Goal: Task Accomplishment & Management: Use online tool/utility

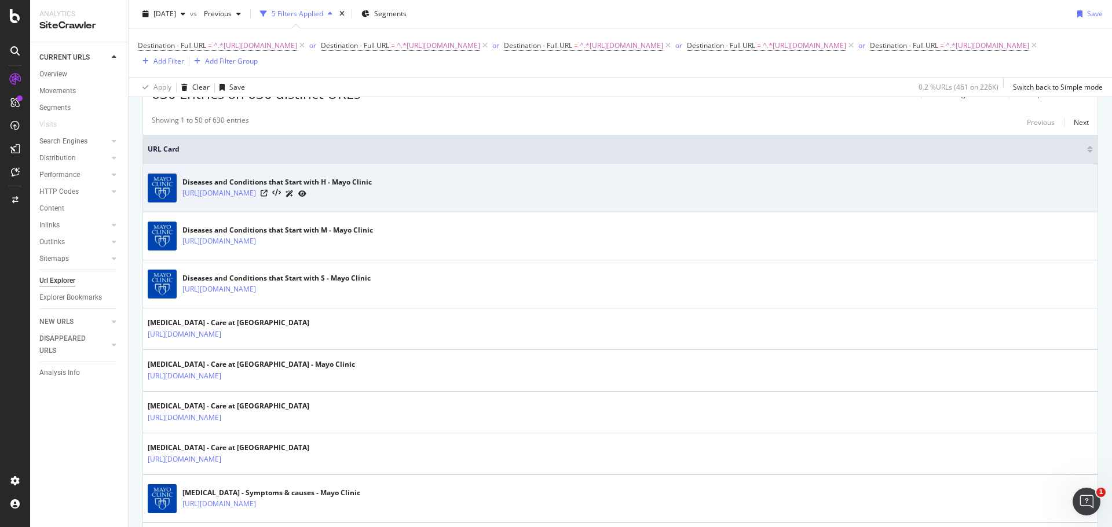
scroll to position [58, 0]
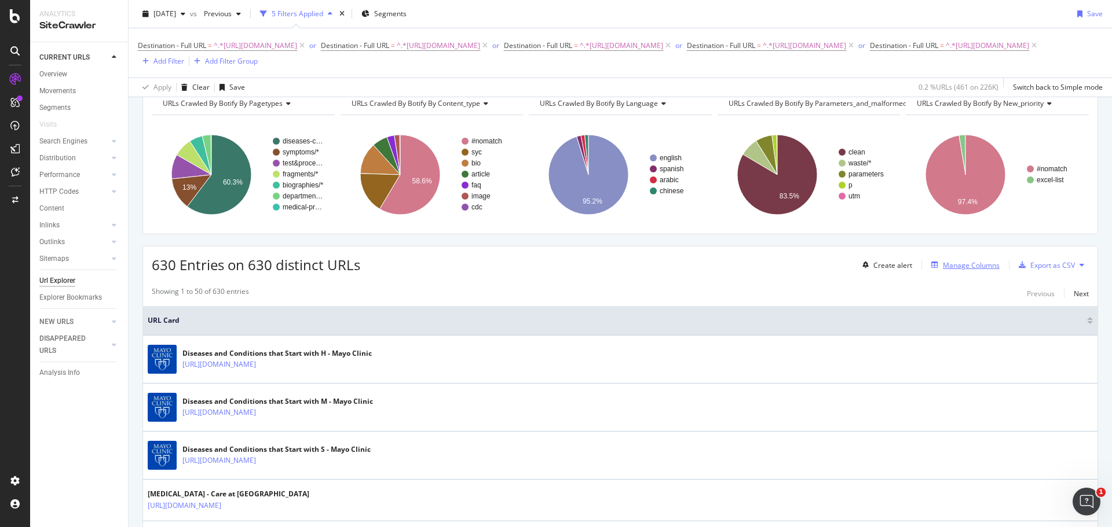
click at [966, 270] on div "Manage Columns" at bounding box center [971, 266] width 57 height 10
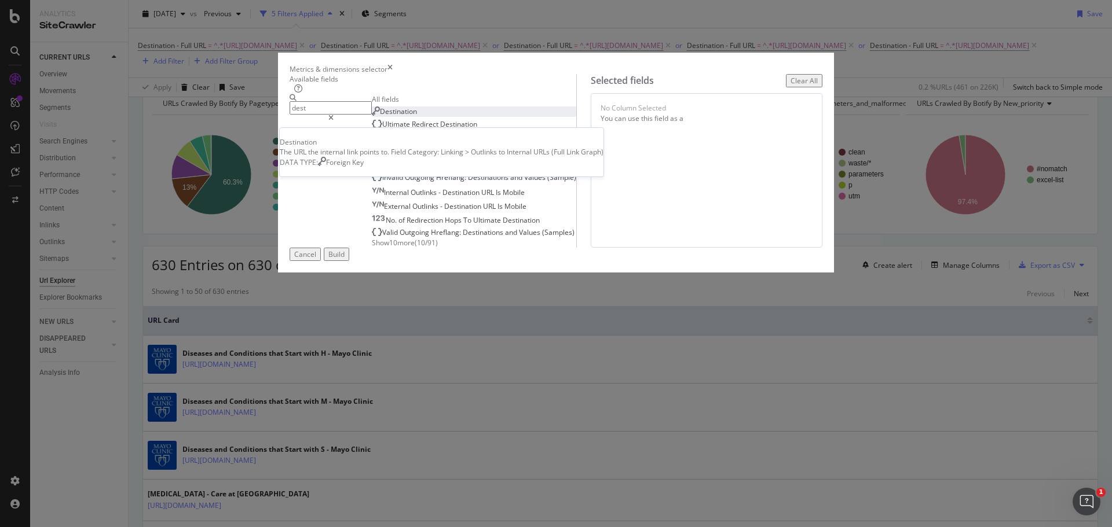
type input "dest"
click at [390, 116] on span "Destination" at bounding box center [398, 112] width 37 height 10
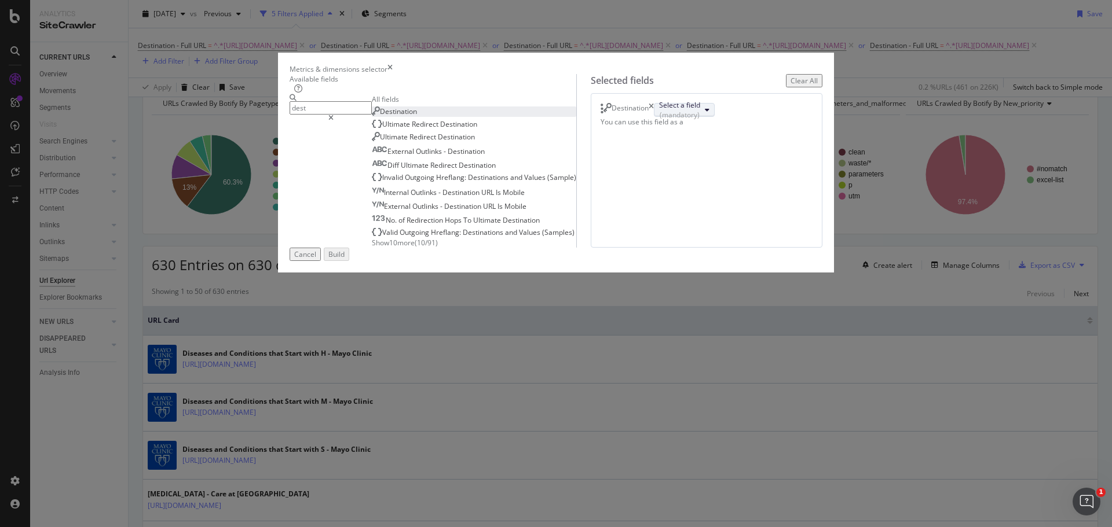
click at [659, 120] on div "(mandatory)" at bounding box center [679, 115] width 41 height 10
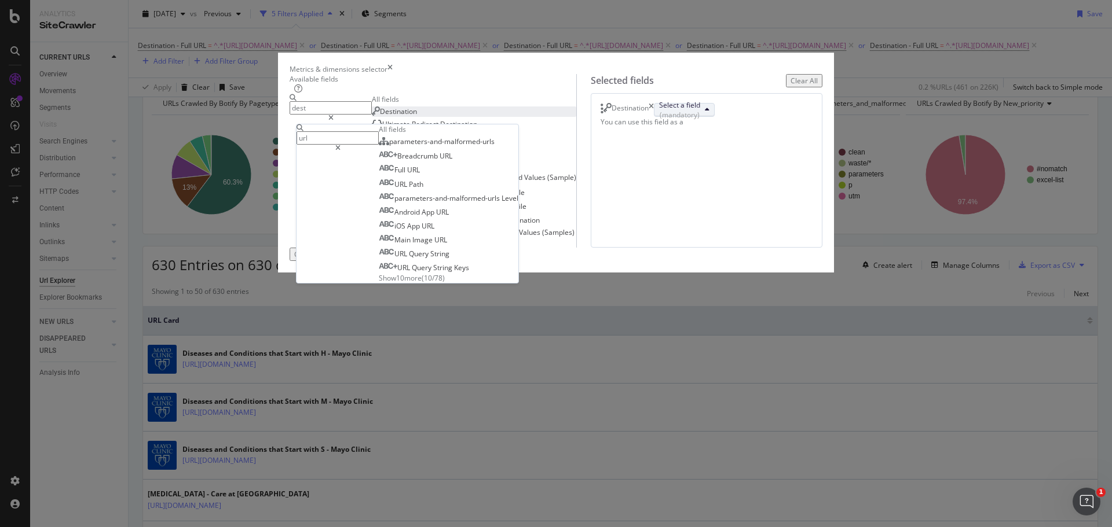
type input "url"
click at [422, 283] on span "Show 10 more" at bounding box center [400, 278] width 43 height 10
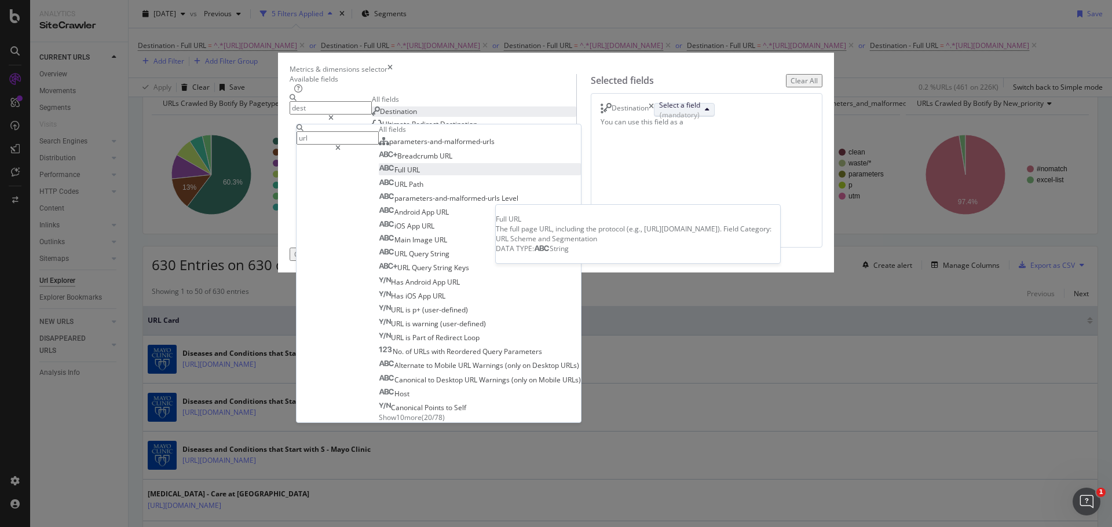
click at [420, 175] on span "Full URL" at bounding box center [399, 170] width 41 height 10
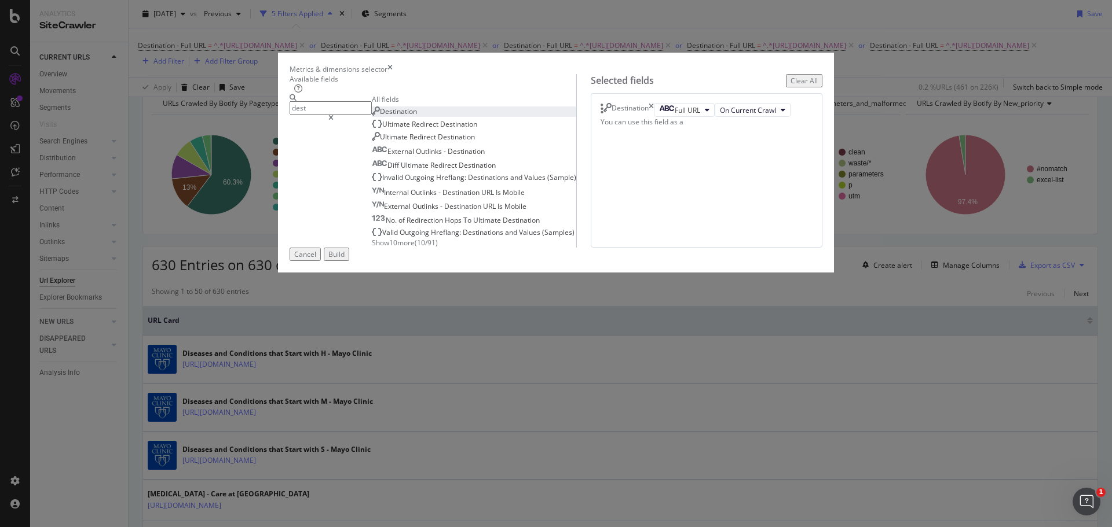
click at [345, 259] on div "Build" at bounding box center [336, 255] width 16 height 10
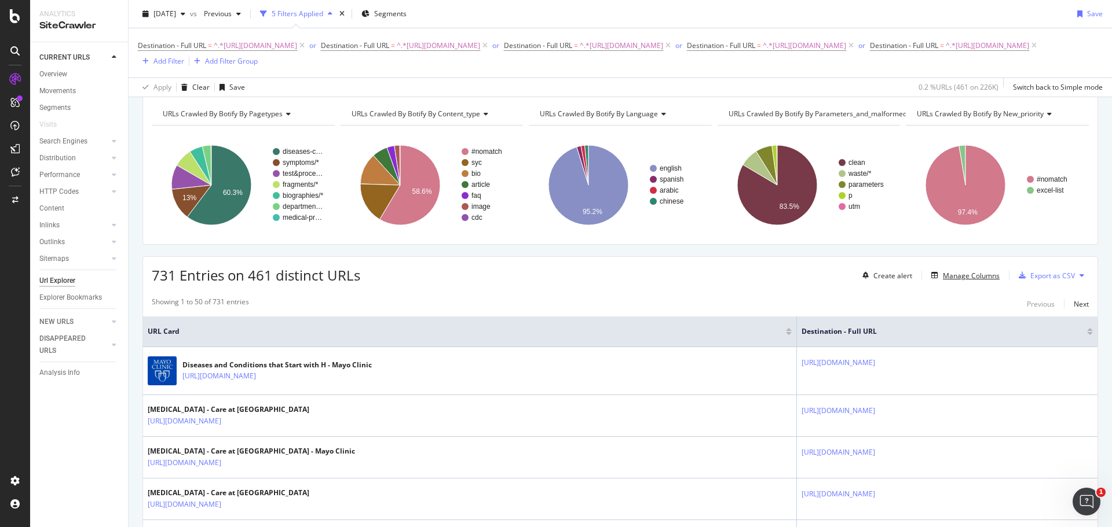
scroll to position [67, 0]
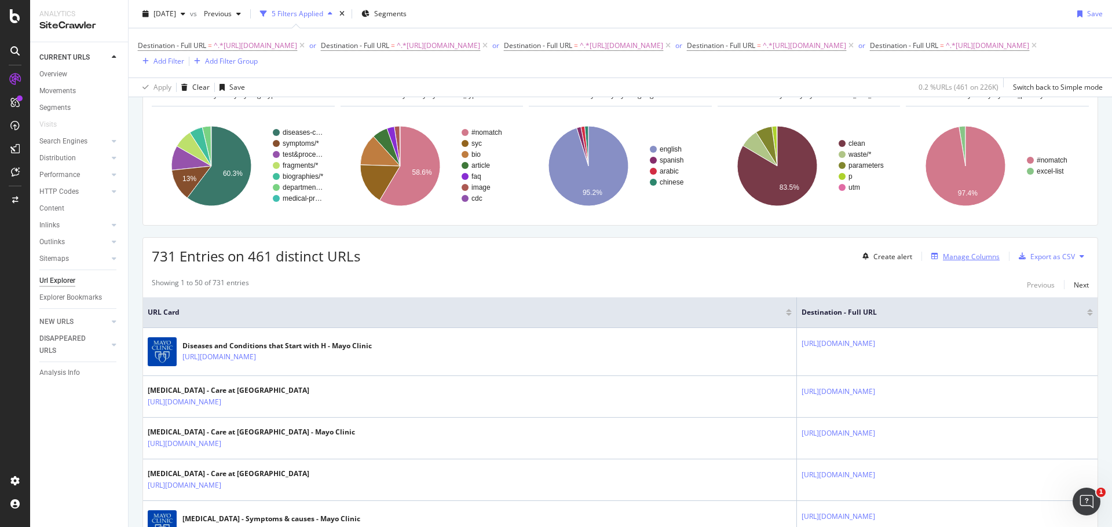
click at [962, 262] on div "Manage Columns" at bounding box center [971, 257] width 57 height 10
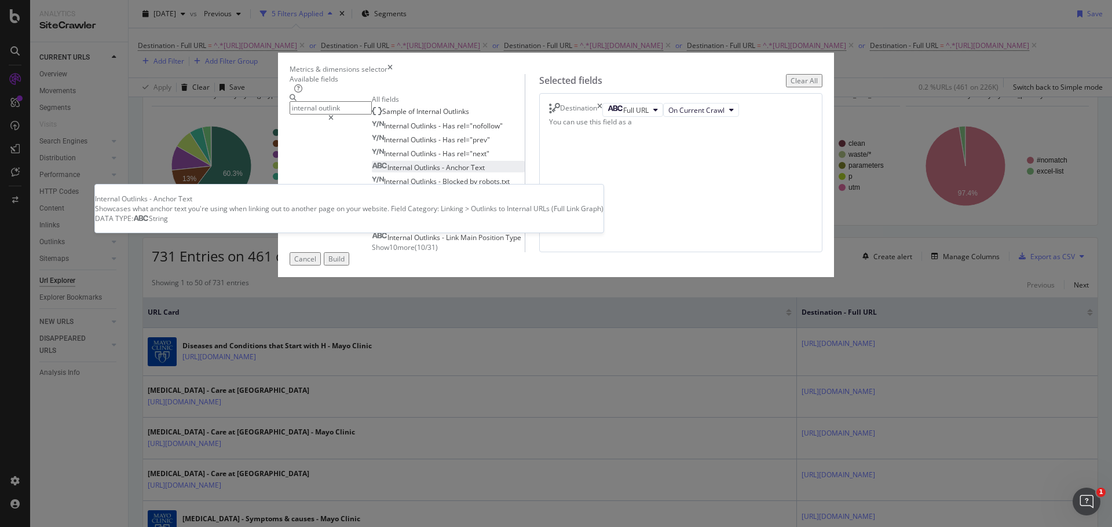
type input "internal outlink"
click at [379, 173] on div "Internal Outlinks - Anchor Text" at bounding box center [428, 168] width 113 height 10
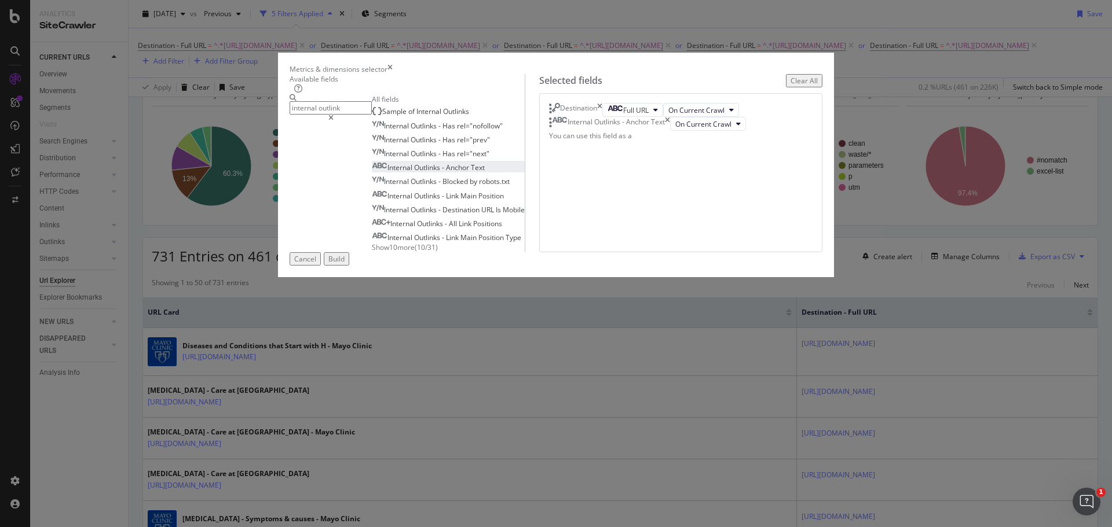
click at [345, 264] on div "Build" at bounding box center [336, 259] width 16 height 10
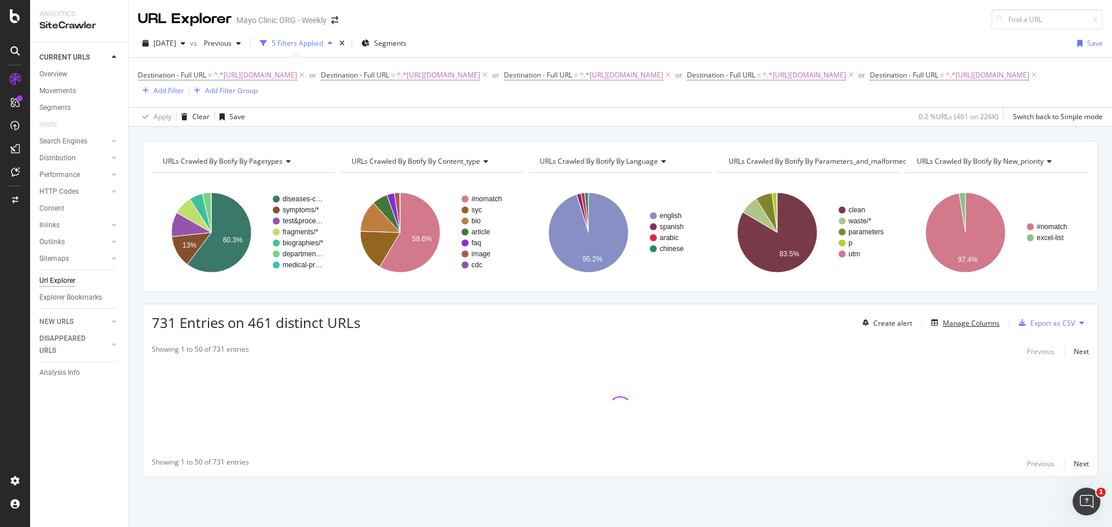
scroll to position [9, 0]
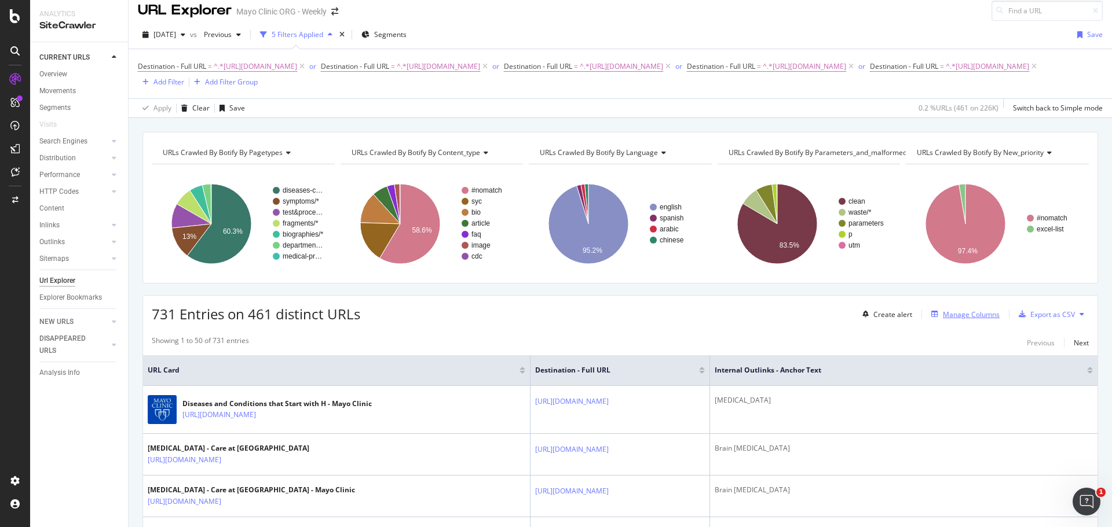
click at [966, 320] on div "Manage Columns" at bounding box center [971, 315] width 57 height 10
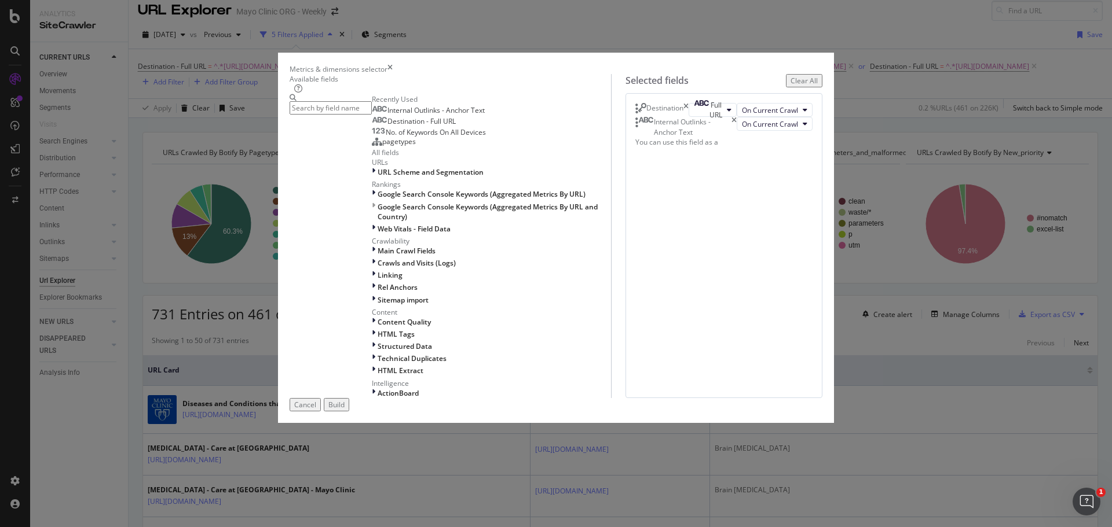
click at [372, 115] on input "modal" at bounding box center [330, 107] width 82 height 13
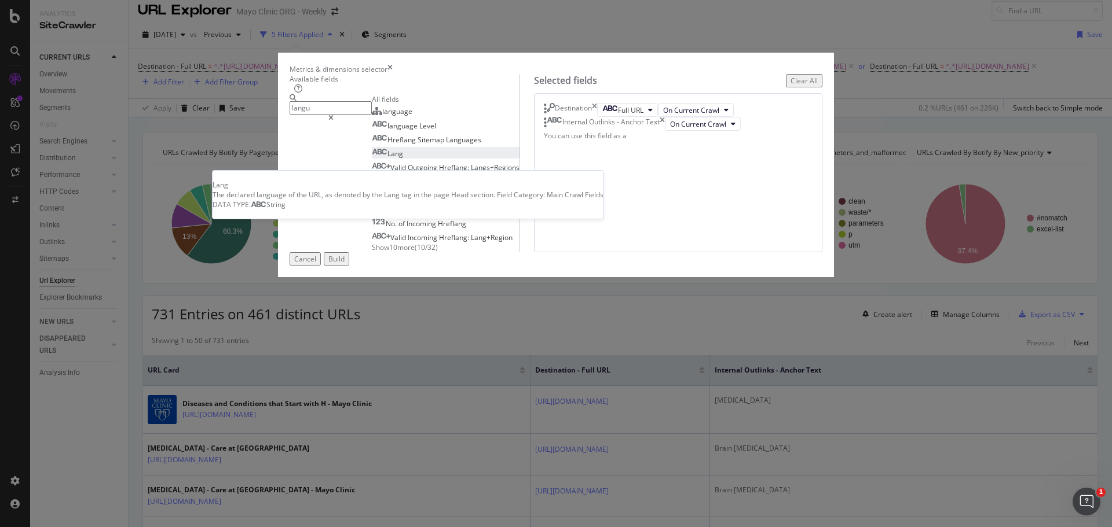
type input "langu"
click at [387, 159] on span "Lang" at bounding box center [395, 154] width 16 height 10
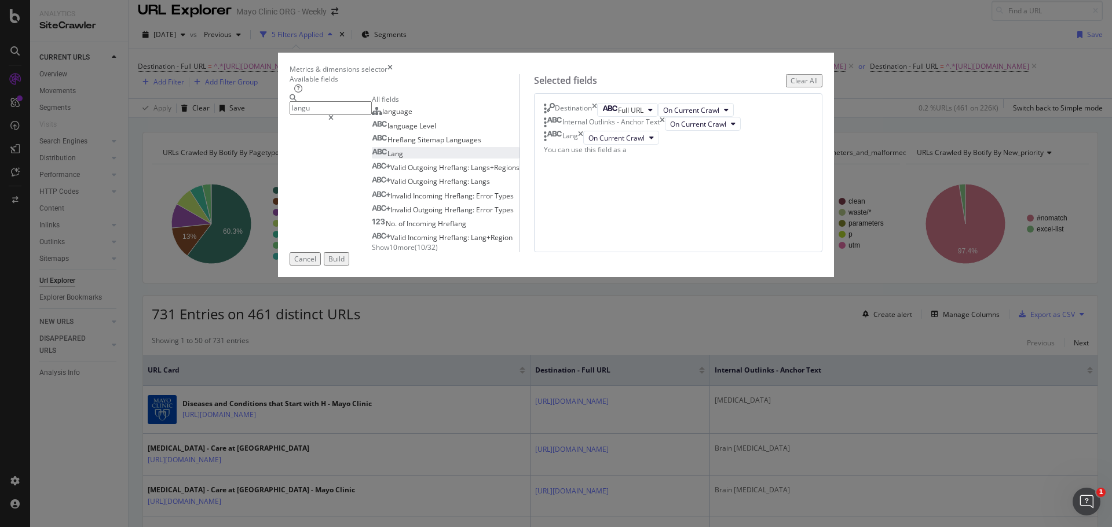
click at [349, 266] on button "Build" at bounding box center [336, 258] width 25 height 13
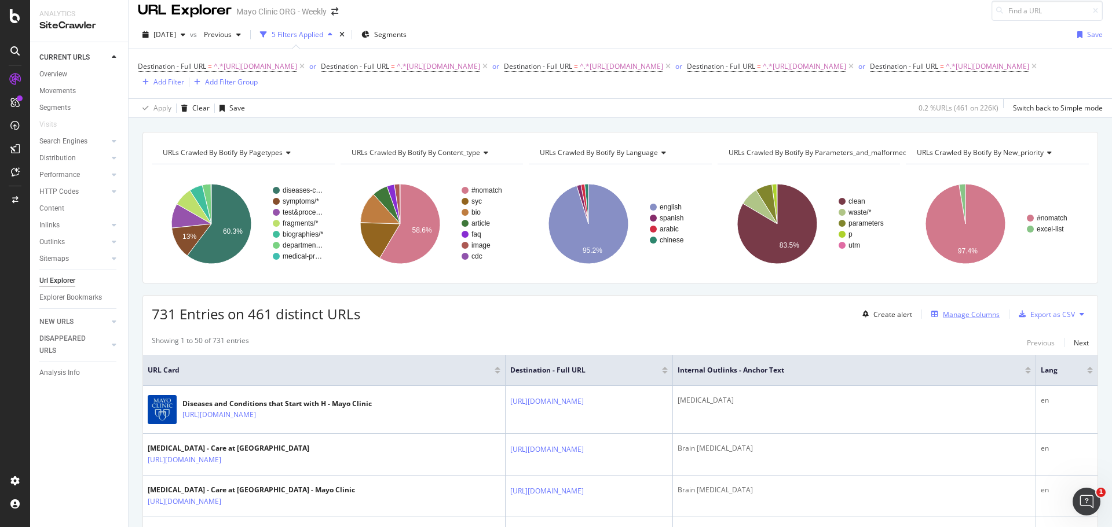
click at [947, 320] on div "Manage Columns" at bounding box center [971, 315] width 57 height 10
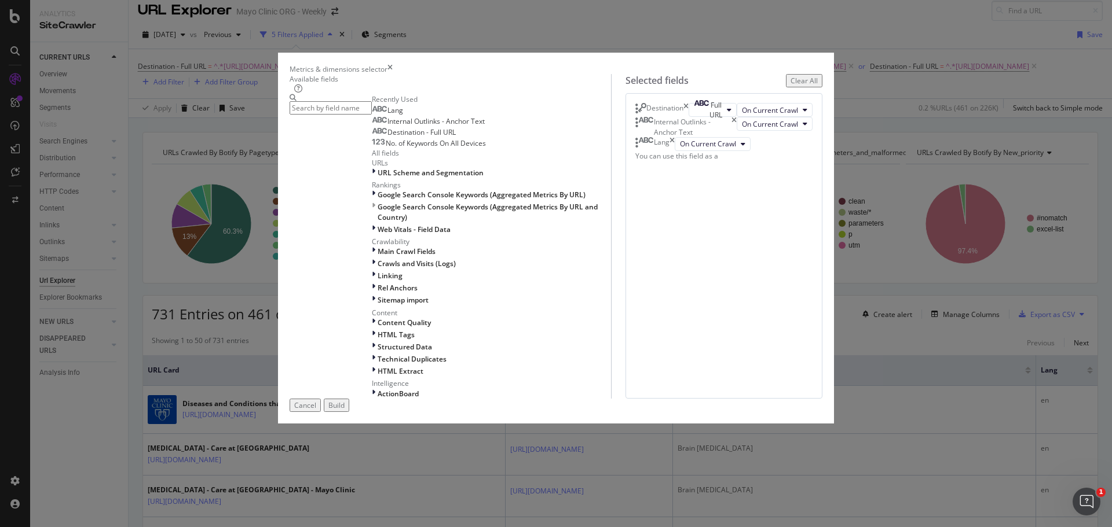
click at [372, 115] on input "modal" at bounding box center [330, 107] width 82 height 13
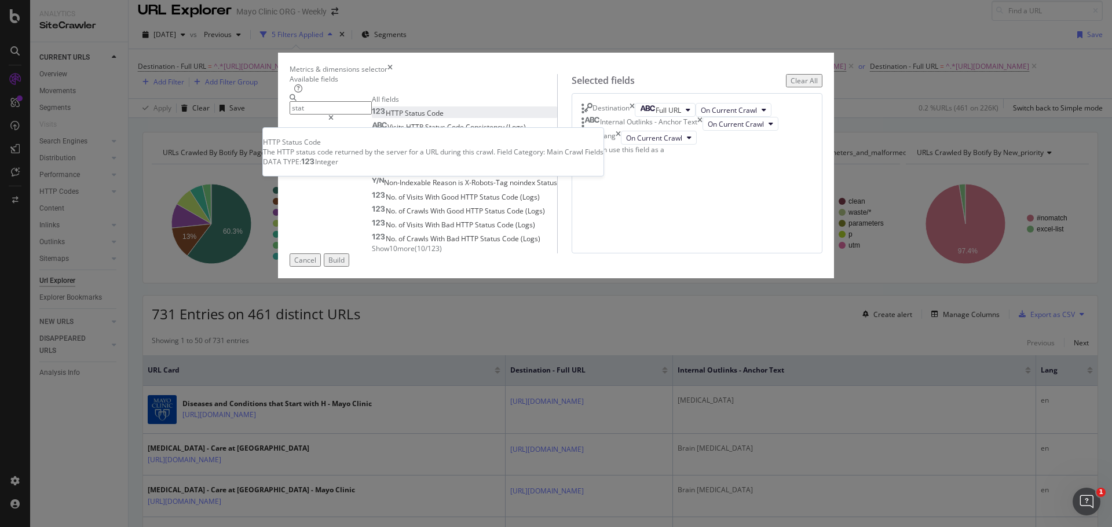
type input "stat"
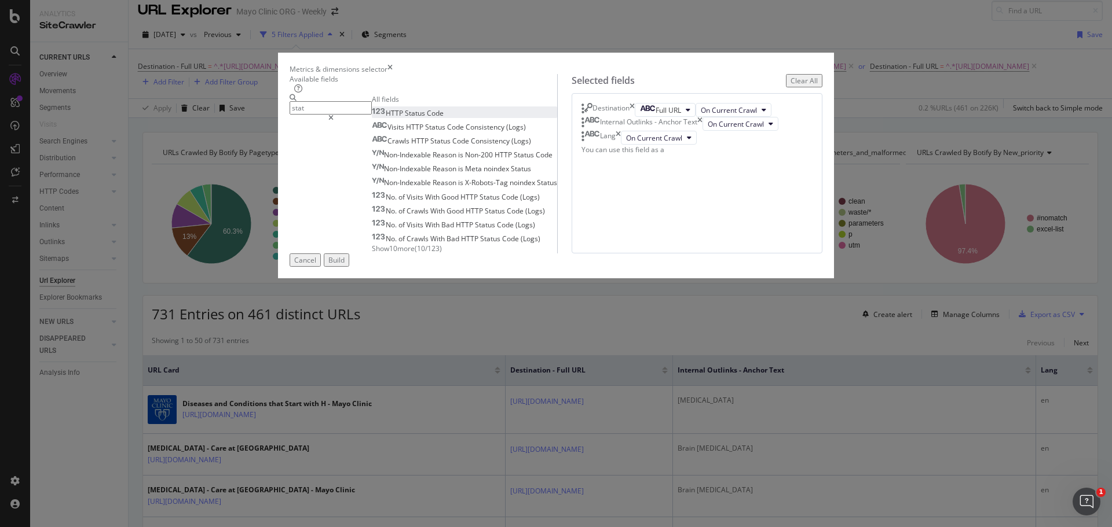
click at [405, 118] on span "Status" at bounding box center [416, 113] width 22 height 10
click at [349, 267] on button "Build" at bounding box center [336, 260] width 25 height 13
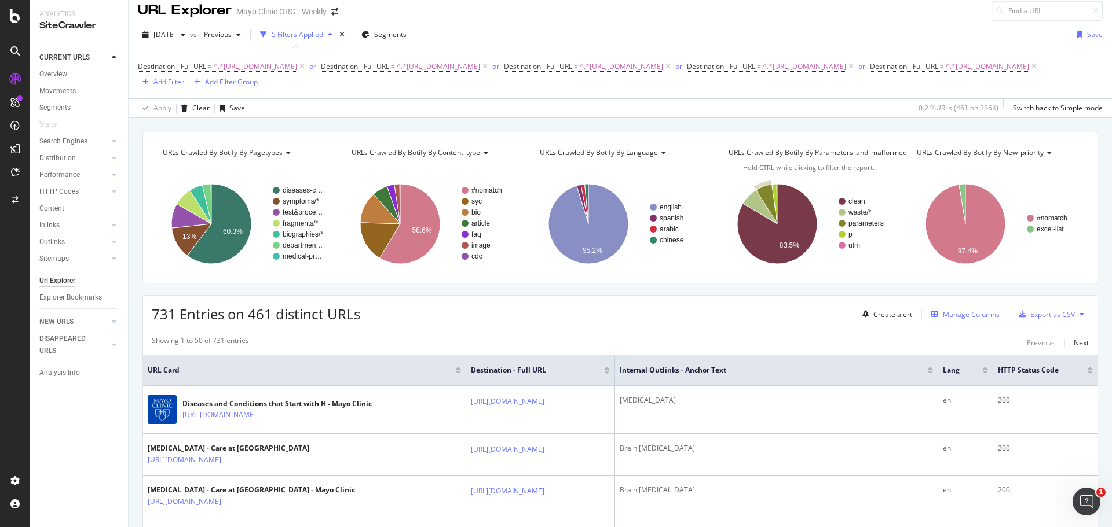
click at [965, 320] on div "Manage Columns" at bounding box center [971, 315] width 57 height 10
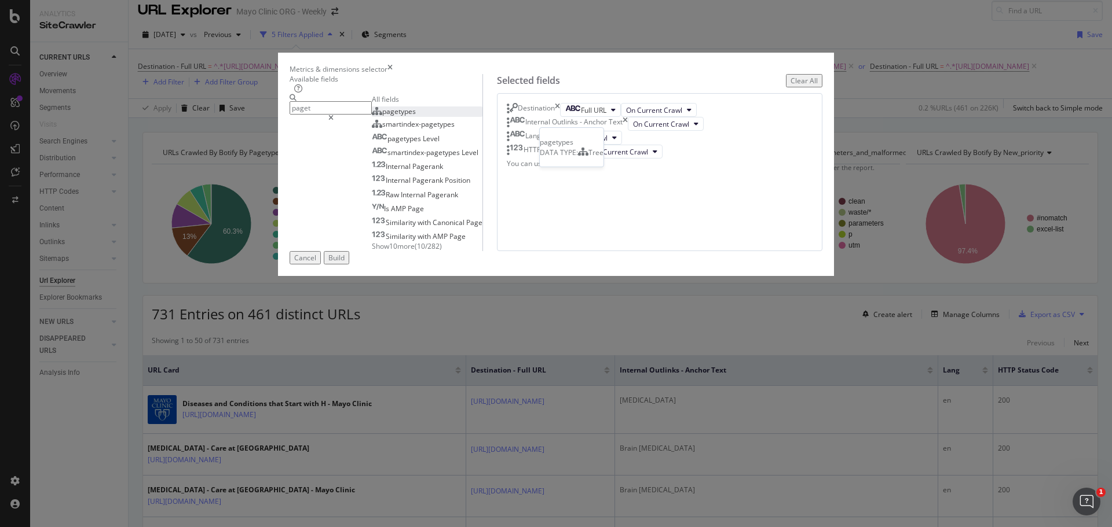
type input "paget"
click at [382, 116] on span "pagetypes" at bounding box center [399, 112] width 34 height 10
click at [345, 263] on div "Build" at bounding box center [336, 258] width 16 height 10
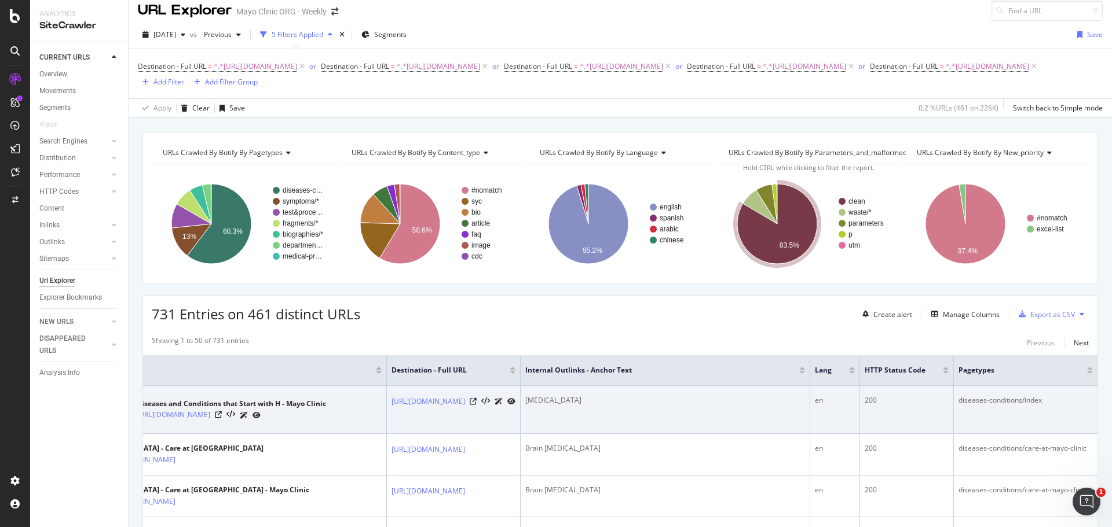
scroll to position [0, 201]
drag, startPoint x: 877, startPoint y: 452, endPoint x: 958, endPoint y: 453, distance: 81.6
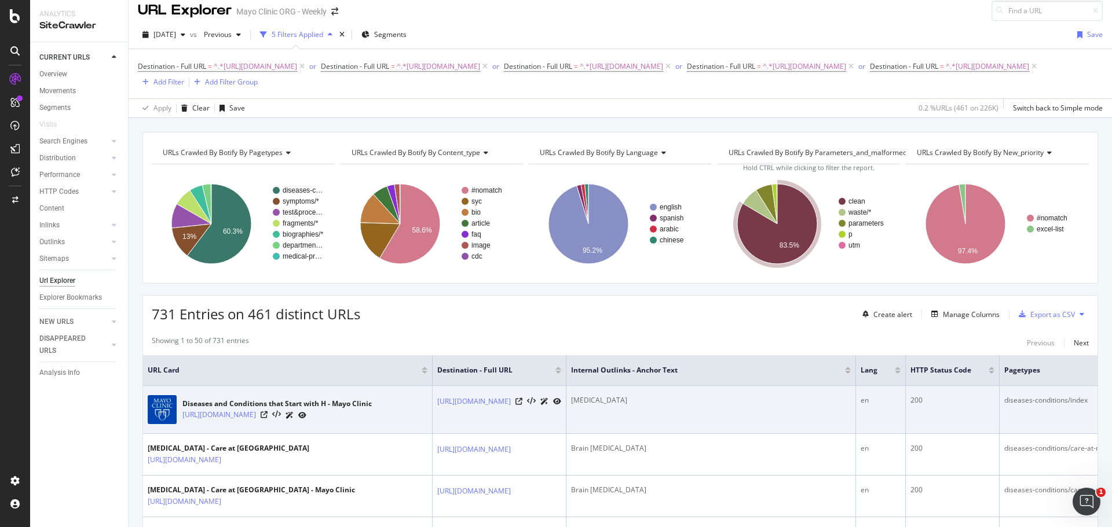
drag, startPoint x: 953, startPoint y: 445, endPoint x: 856, endPoint y: 454, distance: 97.1
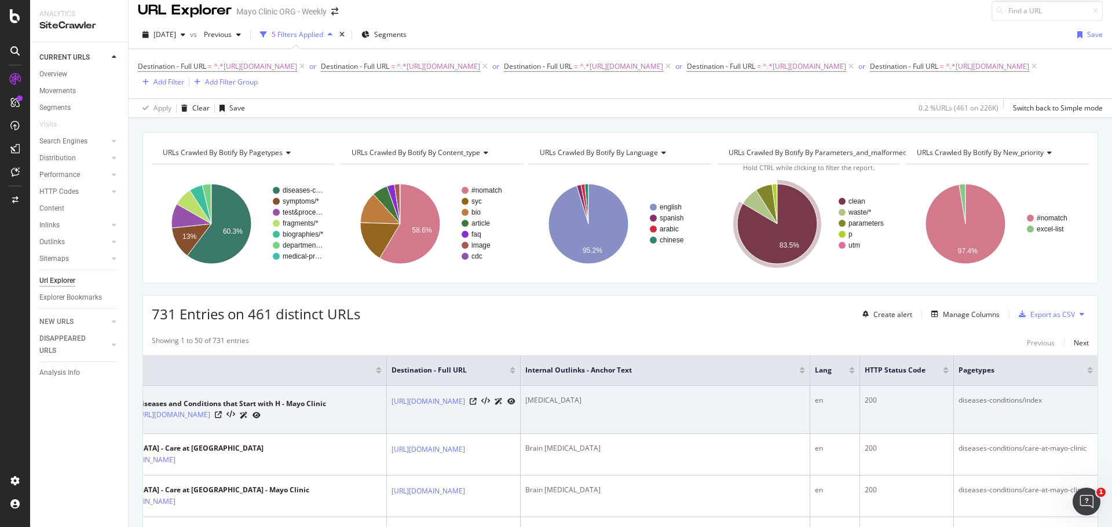
scroll to position [0, 201]
drag, startPoint x: 915, startPoint y: 452, endPoint x: 992, endPoint y: 440, distance: 77.3
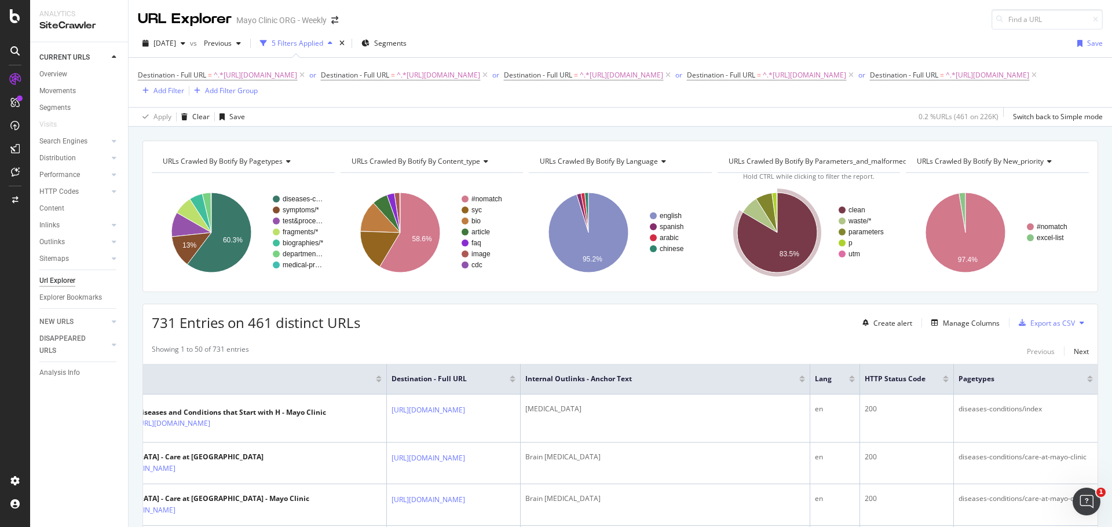
scroll to position [0, 0]
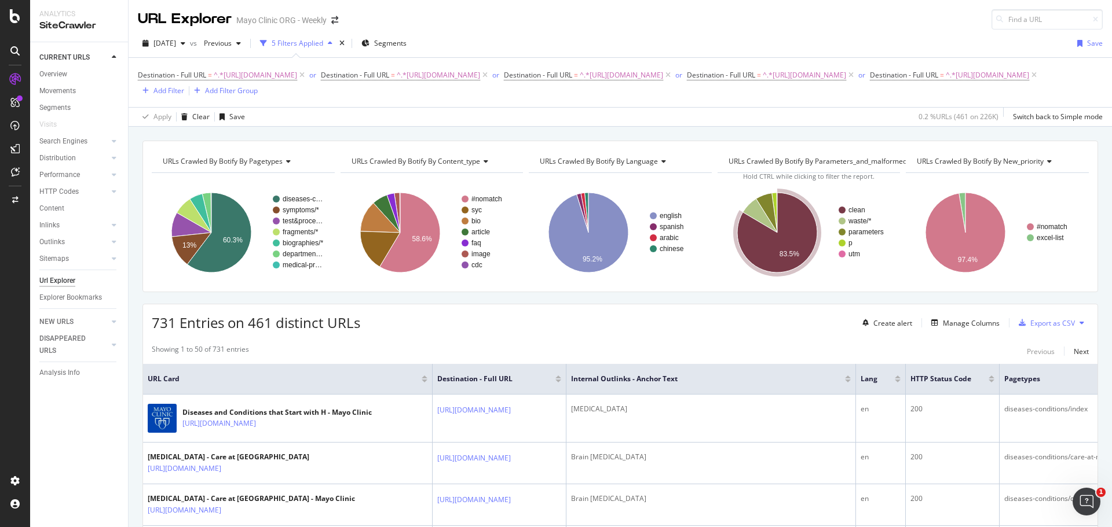
drag, startPoint x: 990, startPoint y: 413, endPoint x: 820, endPoint y: 410, distance: 169.7
click at [1029, 81] on icon at bounding box center [1034, 75] width 10 height 12
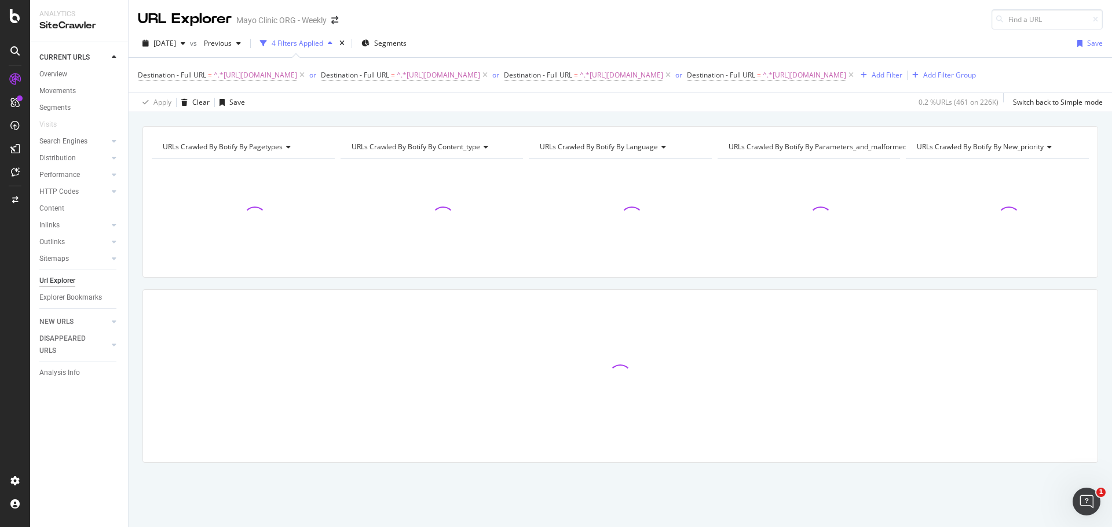
drag, startPoint x: 864, startPoint y: 91, endPoint x: 850, endPoint y: 97, distance: 14.8
click at [856, 81] on icon at bounding box center [851, 75] width 10 height 12
click at [663, 81] on icon at bounding box center [668, 75] width 10 height 12
click at [490, 76] on icon at bounding box center [485, 75] width 10 height 12
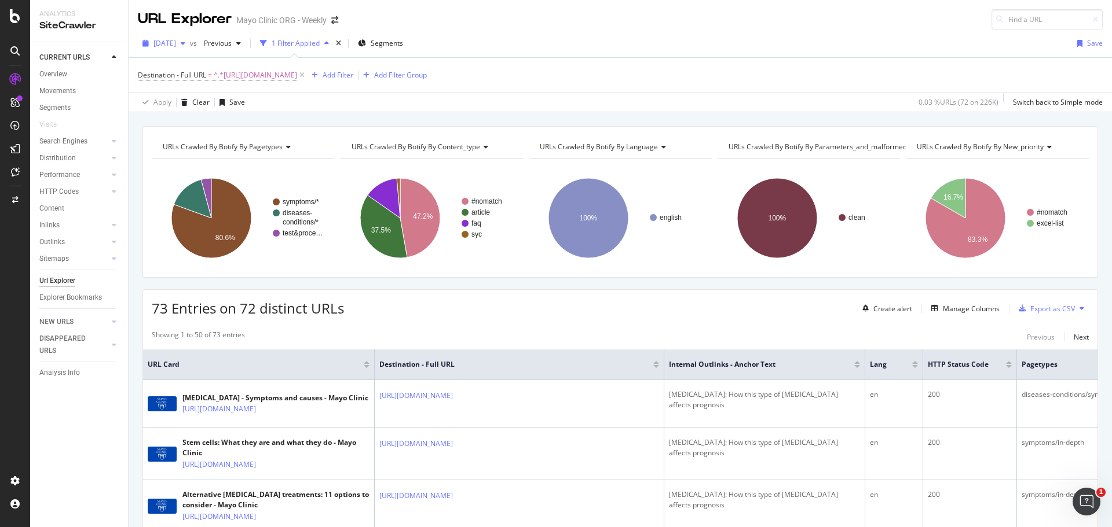
click at [176, 47] on span "2025 Aug. 27th" at bounding box center [164, 43] width 23 height 10
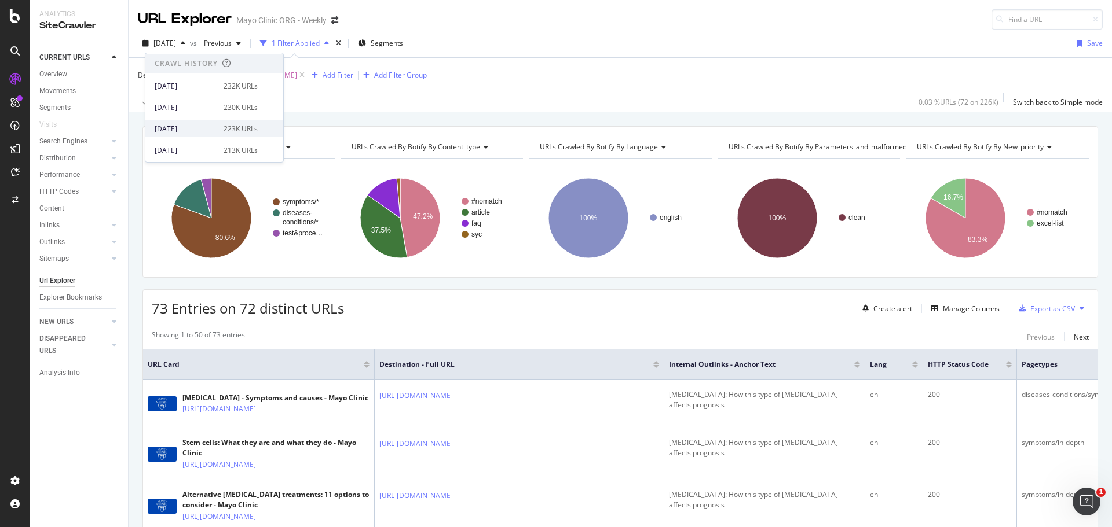
click at [190, 124] on div "[DATE]" at bounding box center [186, 129] width 62 height 10
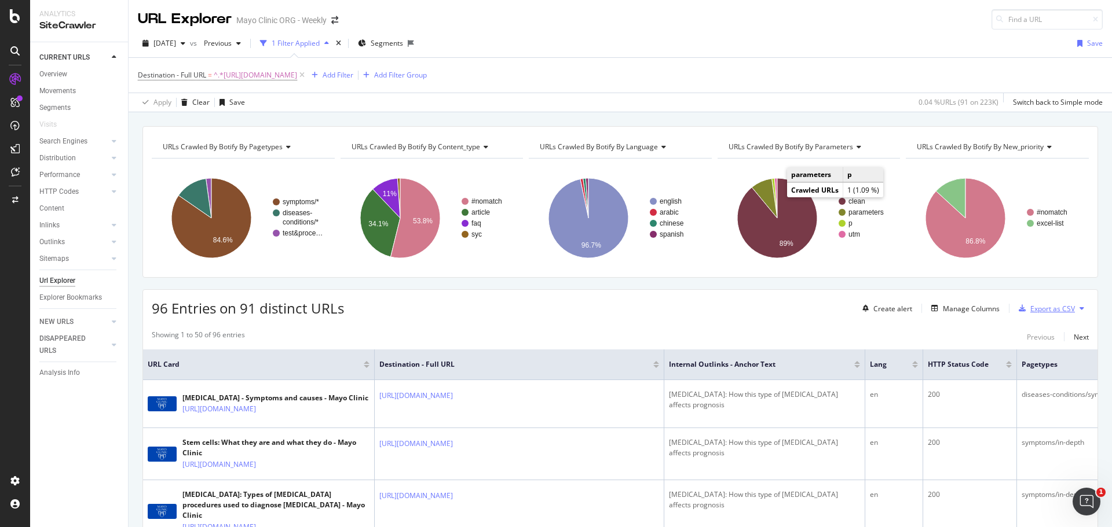
click at [1054, 309] on div "Export as CSV" at bounding box center [1052, 309] width 45 height 10
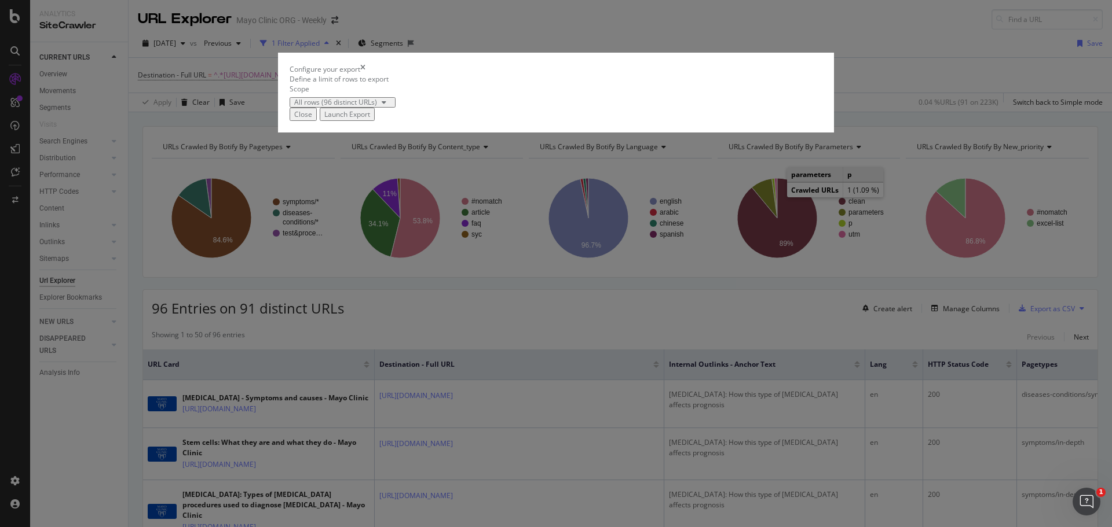
click at [370, 119] on div "Launch Export" at bounding box center [347, 114] width 46 height 10
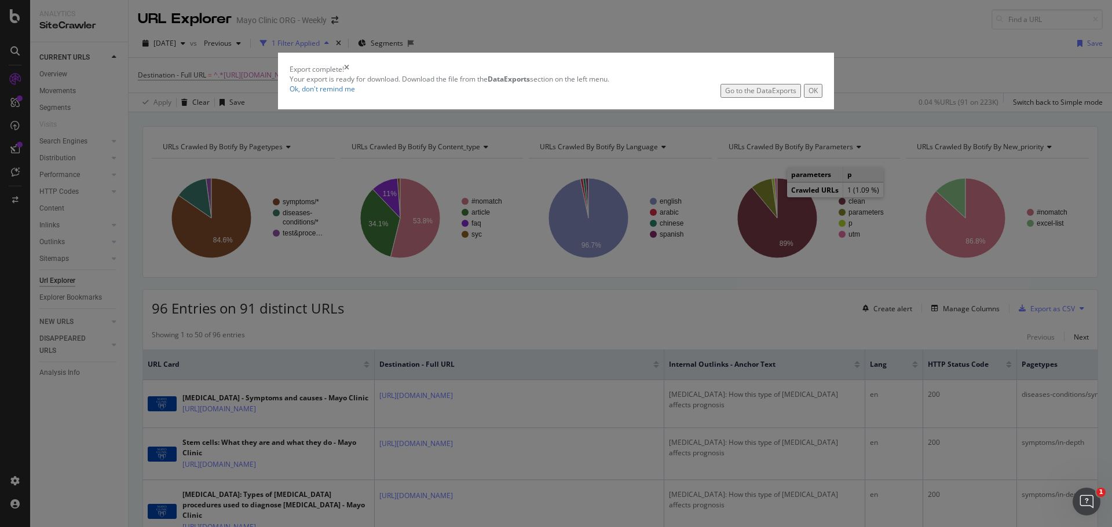
click at [725, 96] on div "Go to the DataExports" at bounding box center [760, 91] width 71 height 10
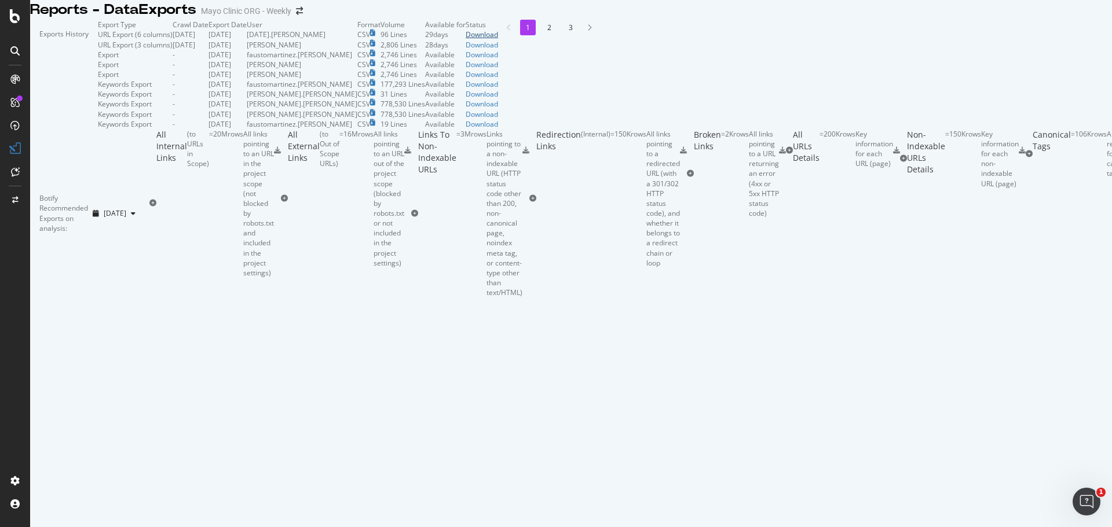
click at [498, 39] on div "Download" at bounding box center [482, 35] width 32 height 10
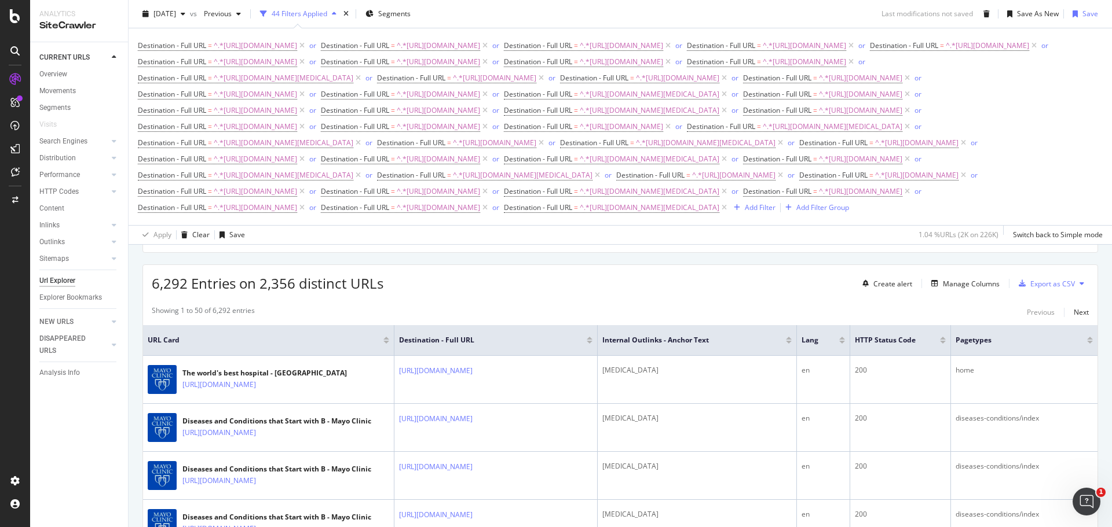
scroll to position [289, 0]
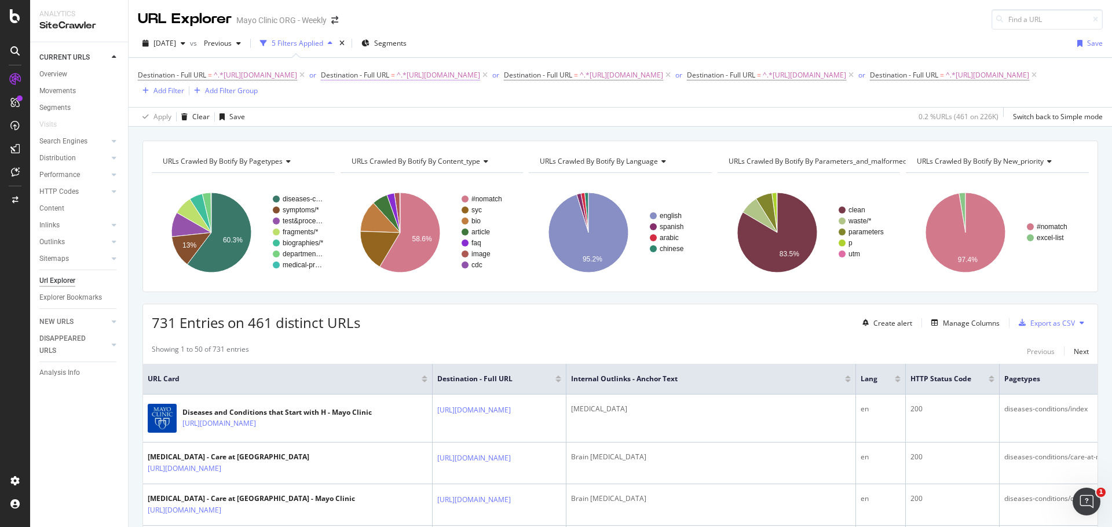
click at [307, 73] on icon at bounding box center [302, 75] width 10 height 12
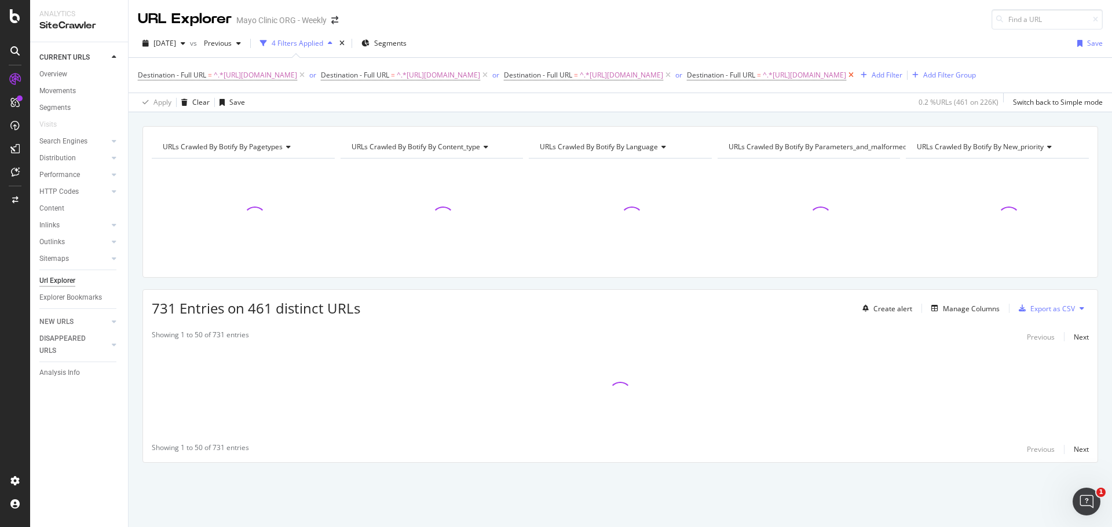
click at [855, 81] on icon at bounding box center [851, 75] width 10 height 12
click at [490, 73] on icon at bounding box center [485, 75] width 10 height 12
click at [490, 75] on icon at bounding box center [485, 75] width 10 height 12
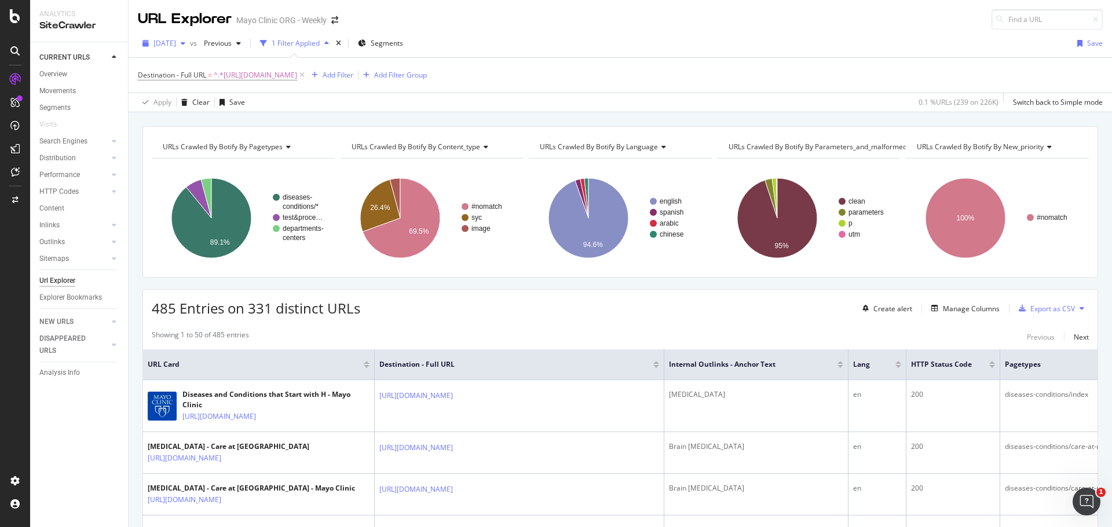
click at [166, 41] on span "[DATE]" at bounding box center [164, 43] width 23 height 10
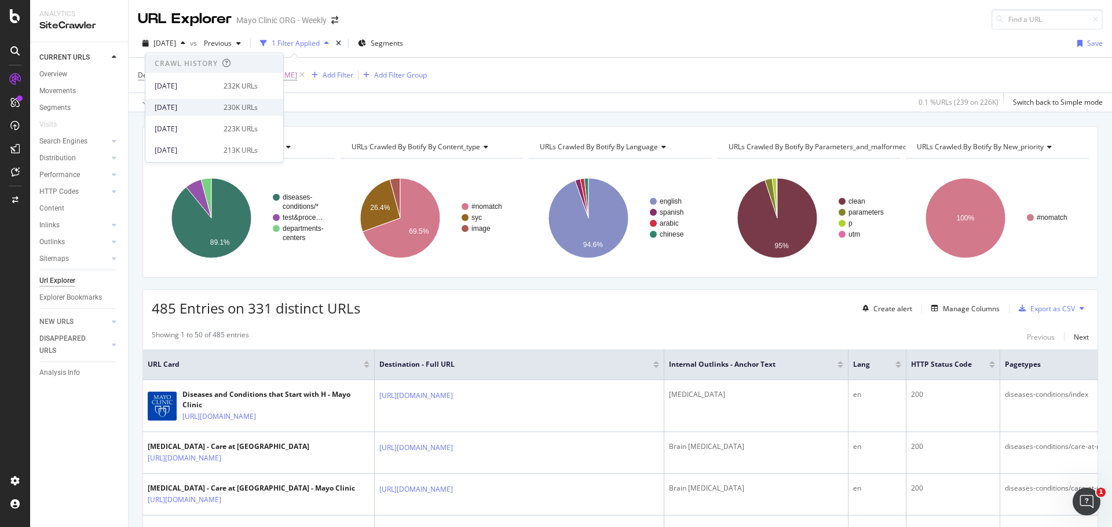
click at [199, 105] on div "[DATE]" at bounding box center [186, 107] width 62 height 10
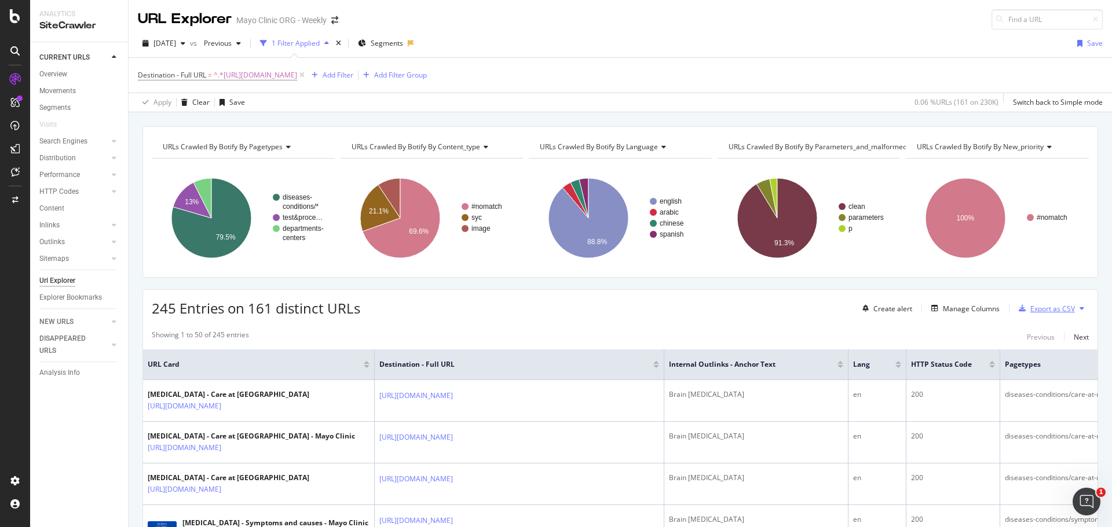
click at [1038, 313] on div "Export as CSV" at bounding box center [1052, 309] width 45 height 10
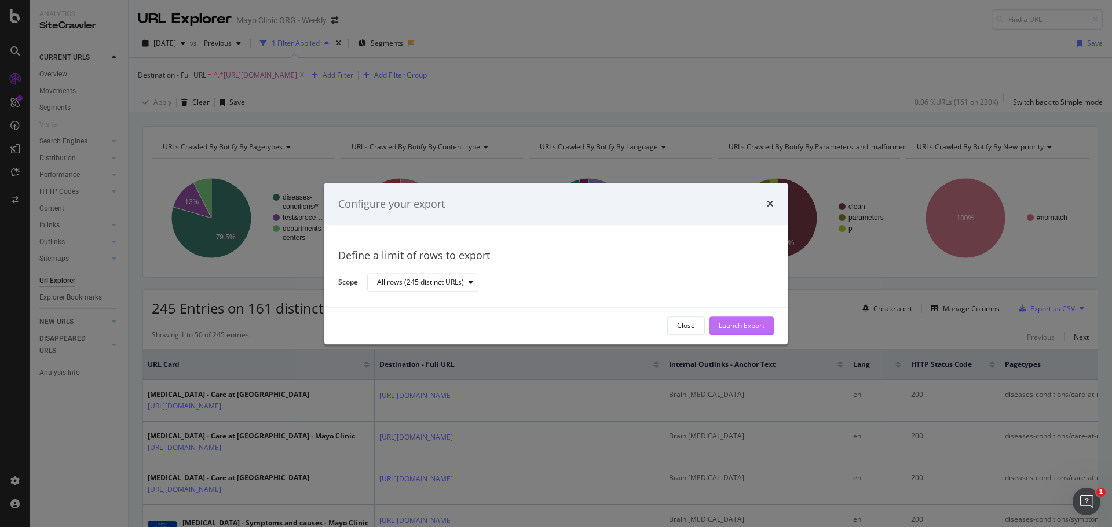
click at [726, 324] on div "Launch Export" at bounding box center [742, 326] width 46 height 10
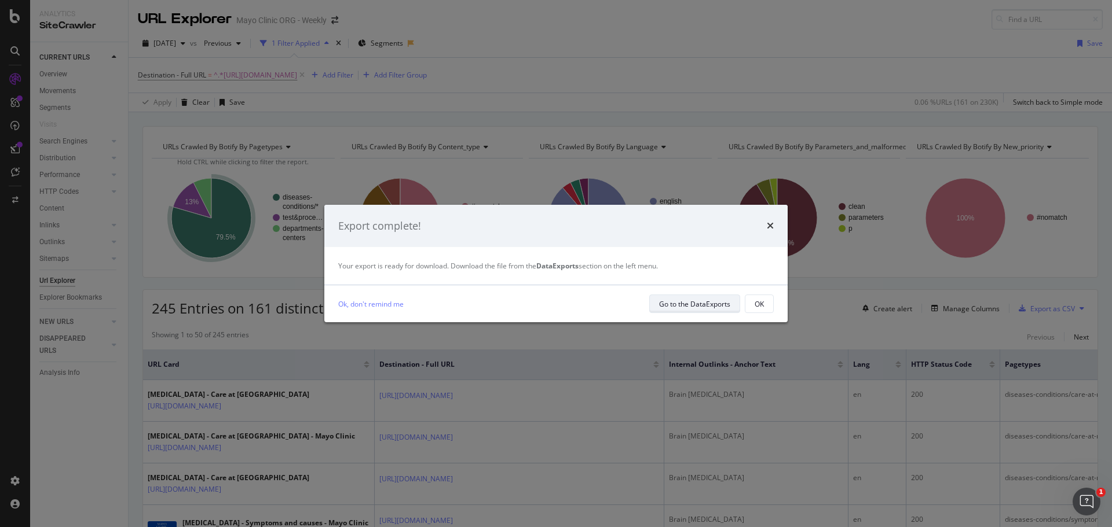
click at [694, 302] on div "Go to the DataExports" at bounding box center [694, 304] width 71 height 10
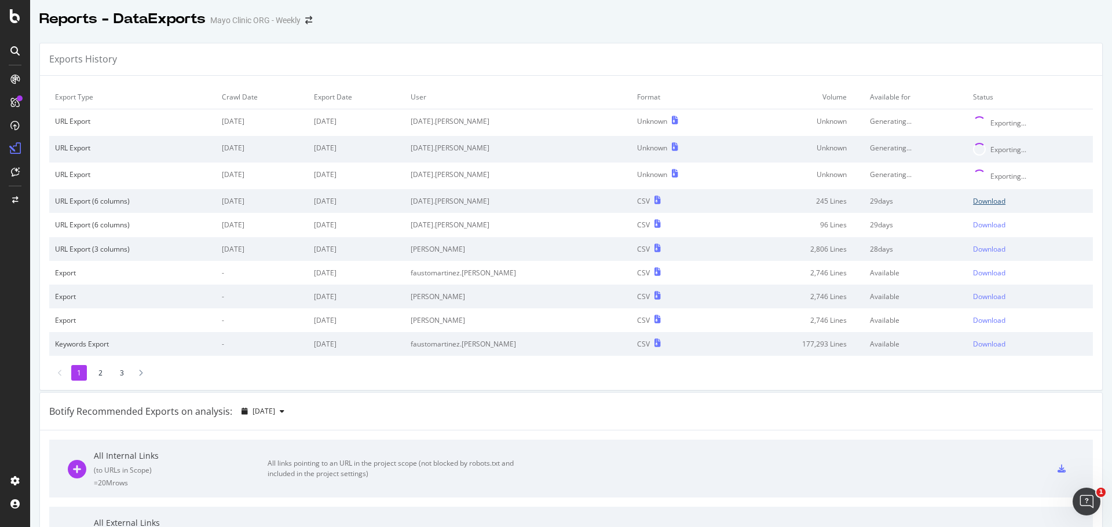
click at [973, 200] on div "Download" at bounding box center [989, 201] width 32 height 10
click at [532, 215] on td "[DATE].[PERSON_NAME]" at bounding box center [518, 225] width 226 height 24
click at [541, 203] on td "[DATE].[PERSON_NAME]" at bounding box center [518, 201] width 226 height 24
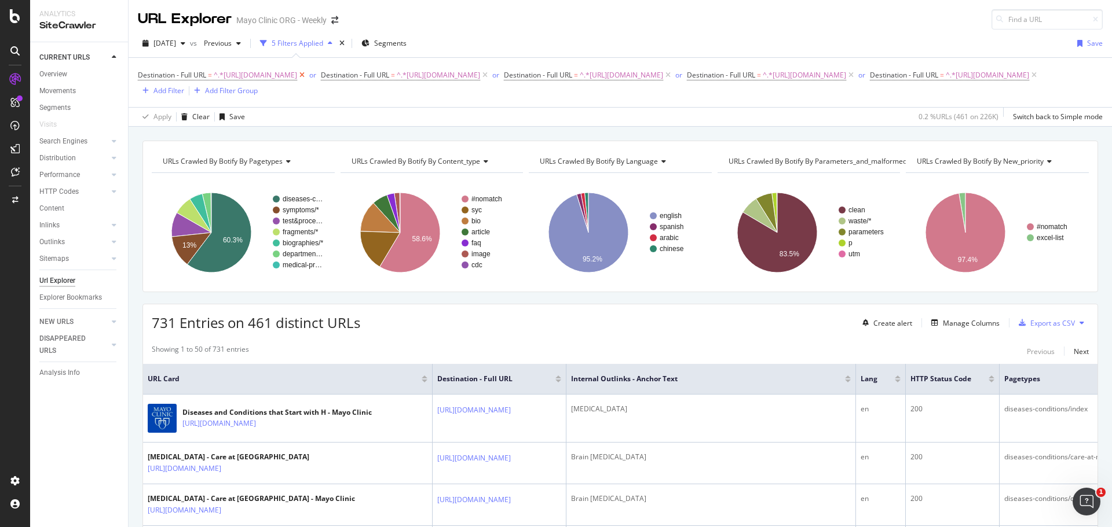
click at [307, 76] on icon at bounding box center [302, 75] width 10 height 12
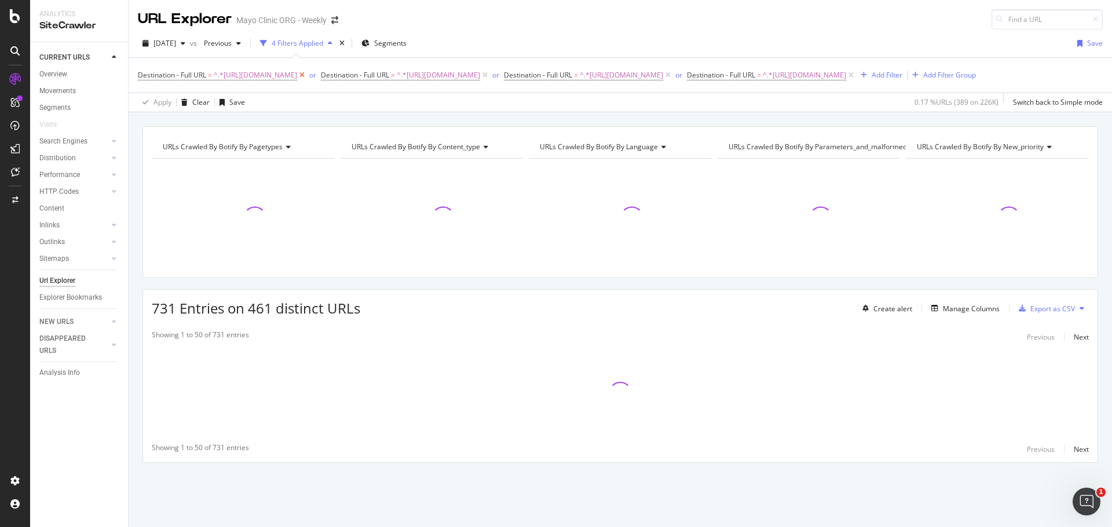
click at [307, 76] on icon at bounding box center [302, 75] width 10 height 12
click at [490, 74] on icon at bounding box center [485, 75] width 10 height 12
click at [490, 76] on icon at bounding box center [485, 75] width 10 height 12
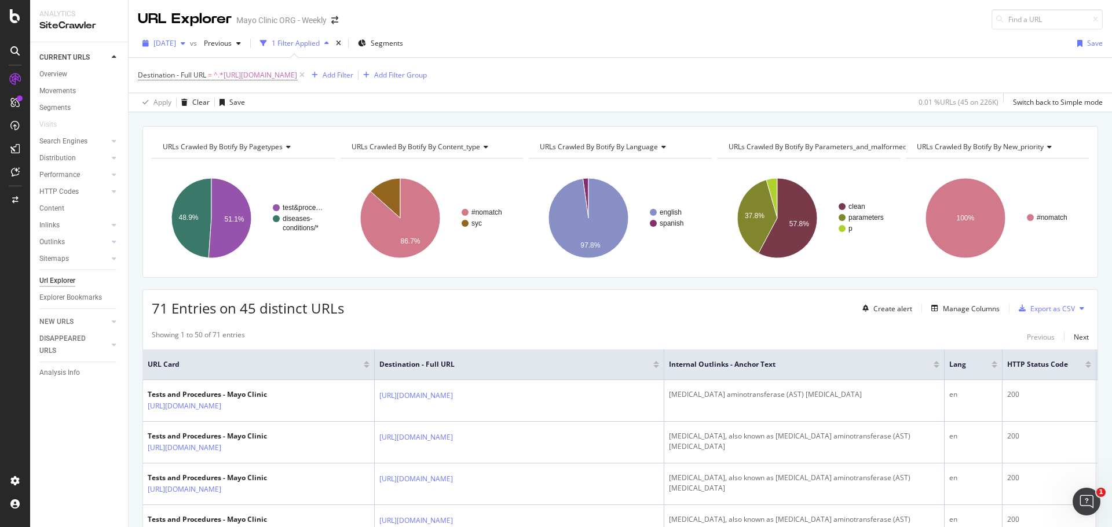
click at [168, 46] on span "2025 Aug. 27th" at bounding box center [164, 43] width 23 height 10
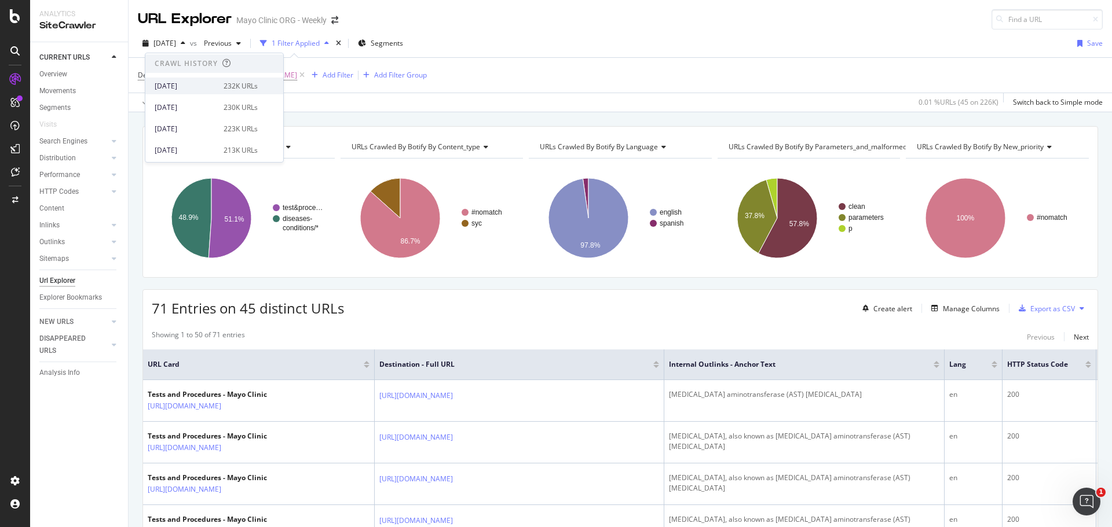
click at [186, 87] on div "[DATE]" at bounding box center [186, 86] width 62 height 10
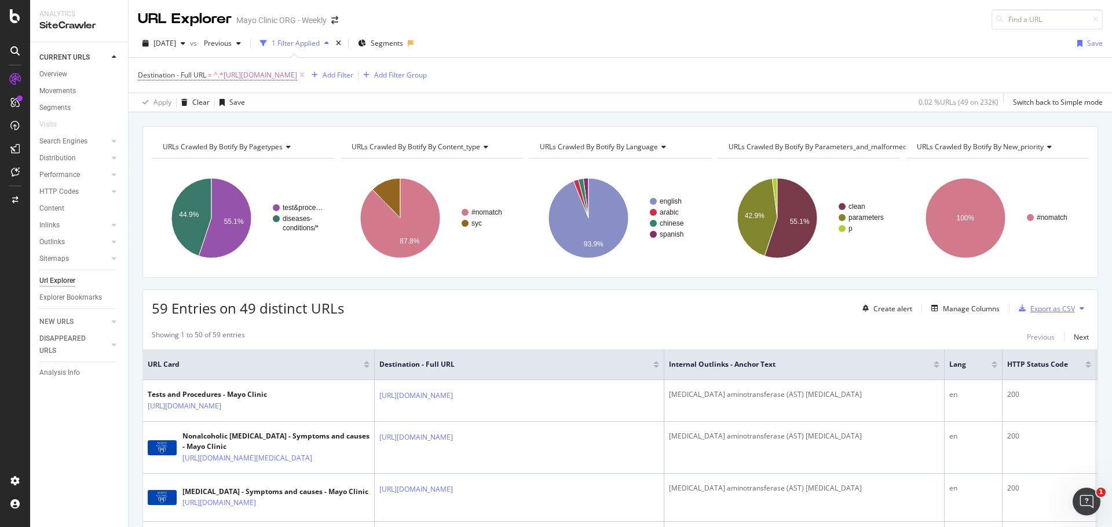
click at [1031, 312] on div "Export as CSV" at bounding box center [1052, 309] width 45 height 10
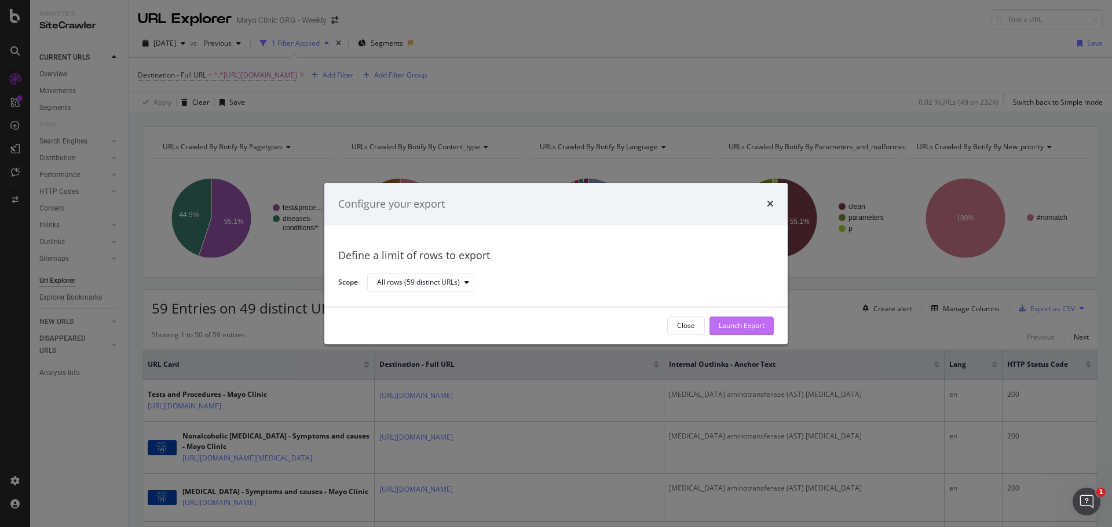
click at [745, 328] on div "Launch Export" at bounding box center [742, 326] width 46 height 10
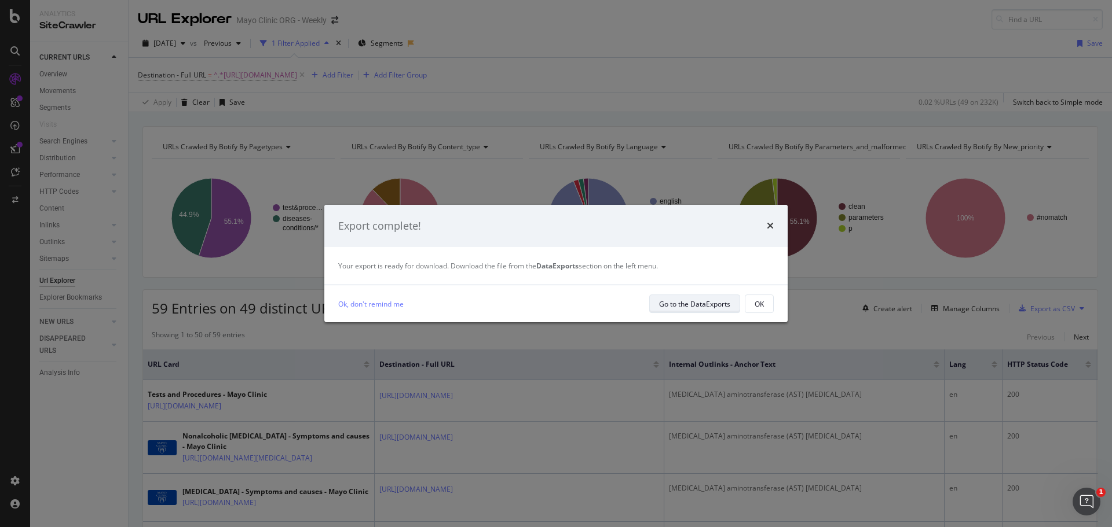
click at [670, 306] on div "Go to the DataExports" at bounding box center [694, 304] width 71 height 10
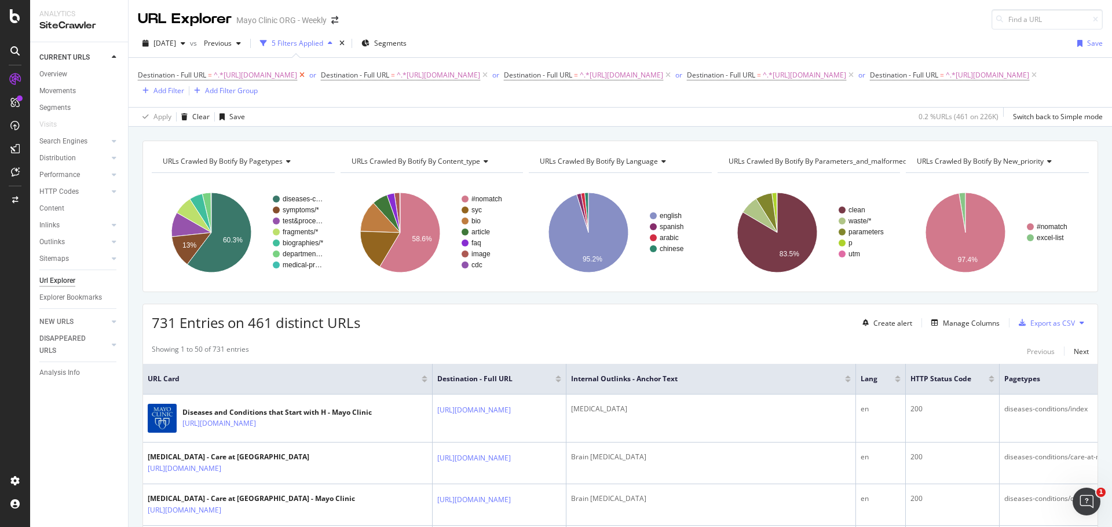
click at [307, 75] on icon at bounding box center [302, 75] width 10 height 12
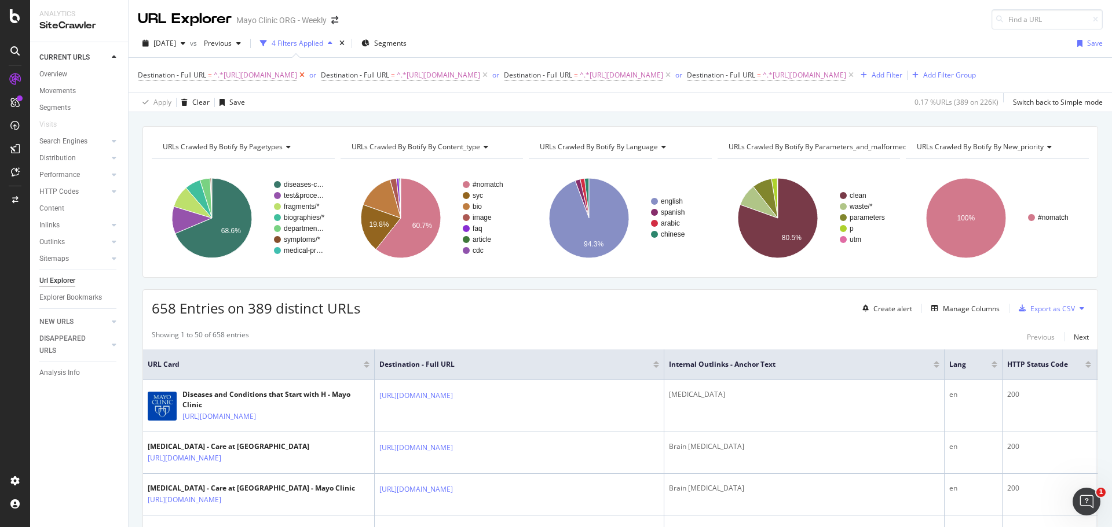
click at [307, 76] on icon at bounding box center [302, 75] width 10 height 12
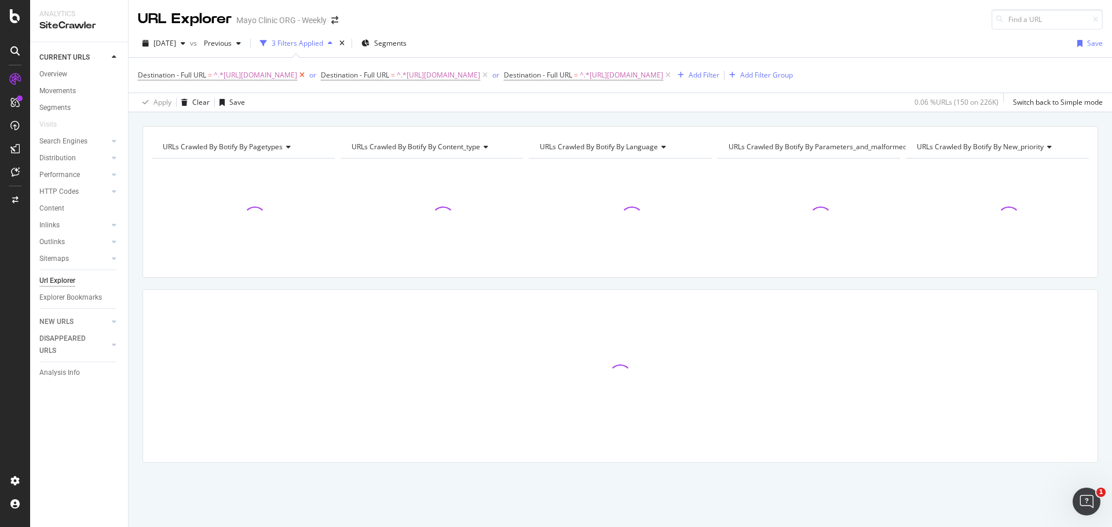
click at [307, 75] on icon at bounding box center [302, 75] width 10 height 12
click at [490, 77] on icon at bounding box center [485, 75] width 10 height 12
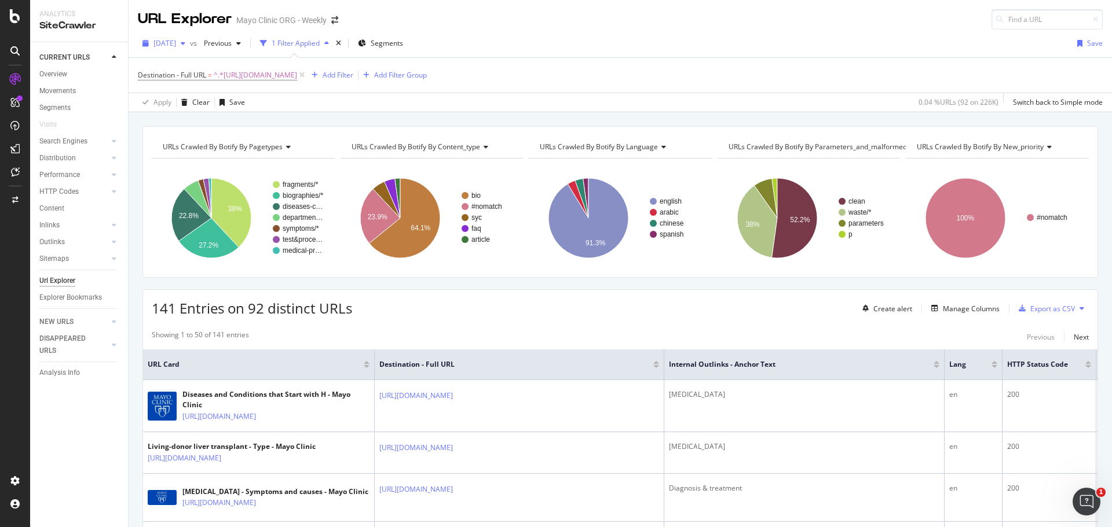
click at [175, 48] on div "[DATE]" at bounding box center [164, 43] width 52 height 17
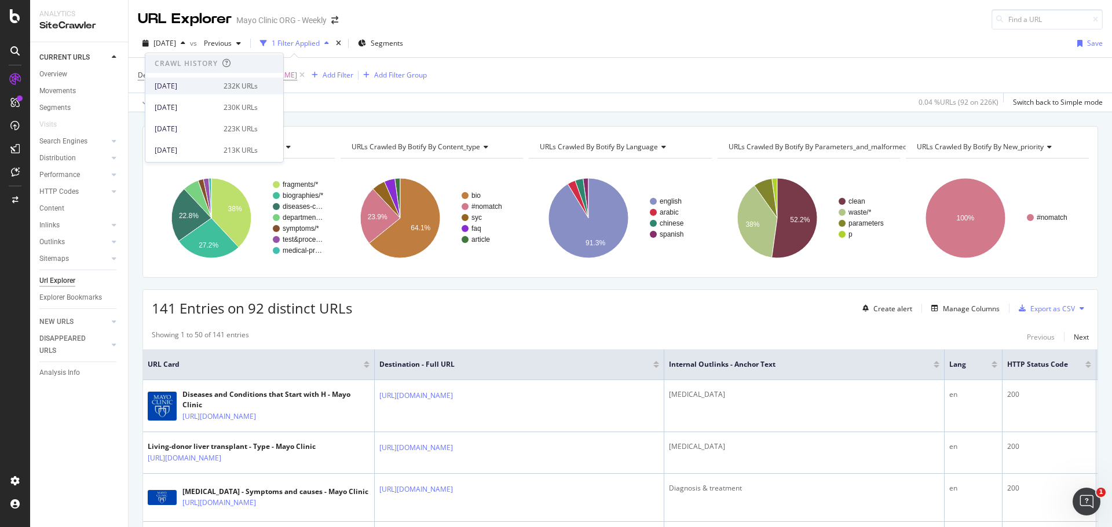
click at [190, 89] on div "[DATE]" at bounding box center [186, 86] width 62 height 10
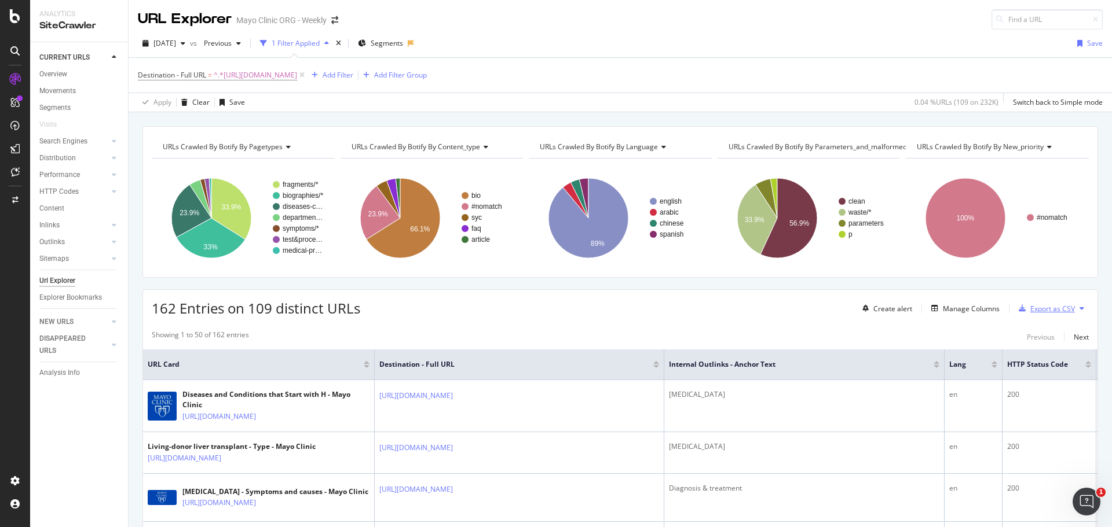
click at [1041, 307] on div "Export as CSV" at bounding box center [1052, 309] width 45 height 10
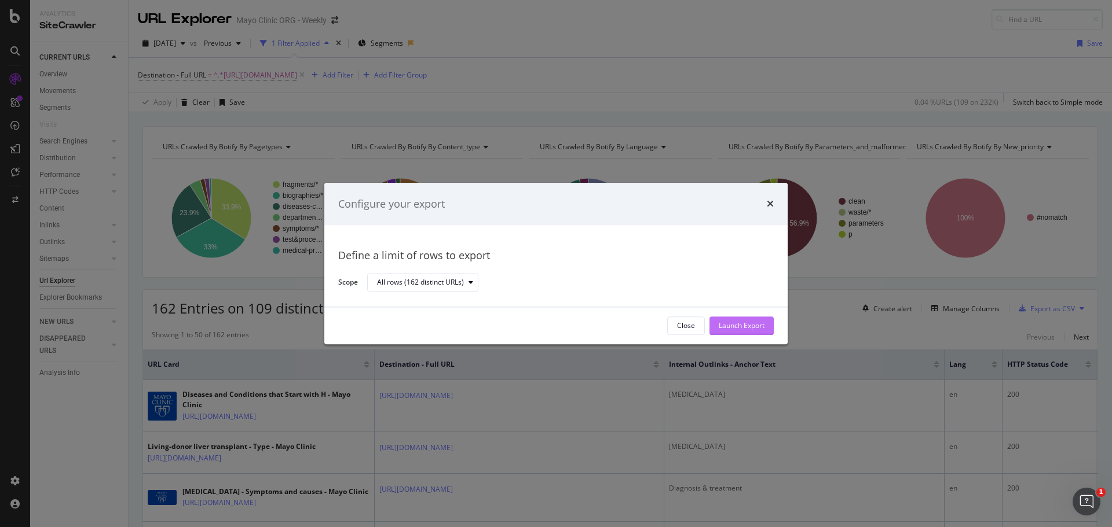
click at [724, 329] on div "Launch Export" at bounding box center [742, 326] width 46 height 10
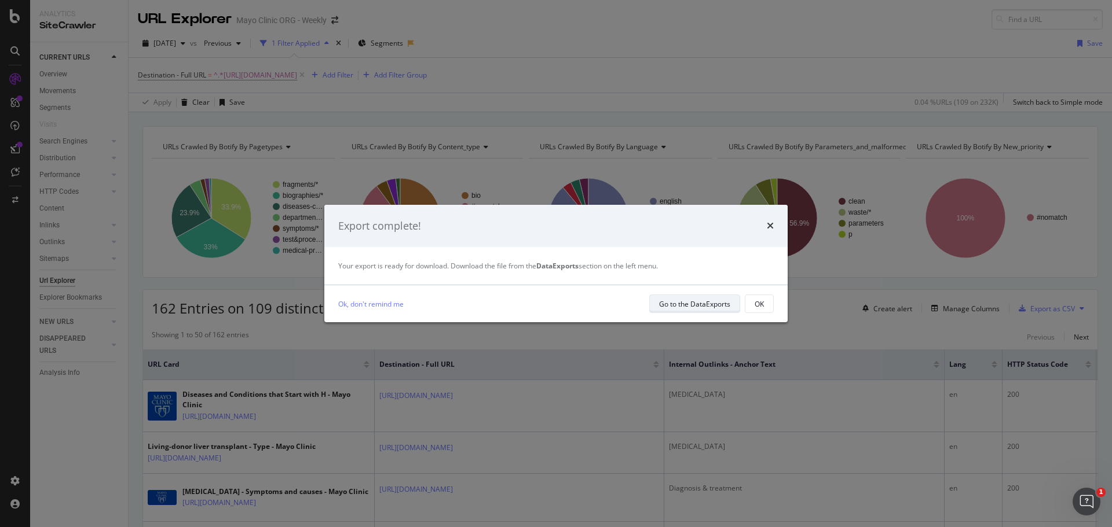
click at [695, 297] on div "Go to the DataExports" at bounding box center [694, 304] width 71 height 16
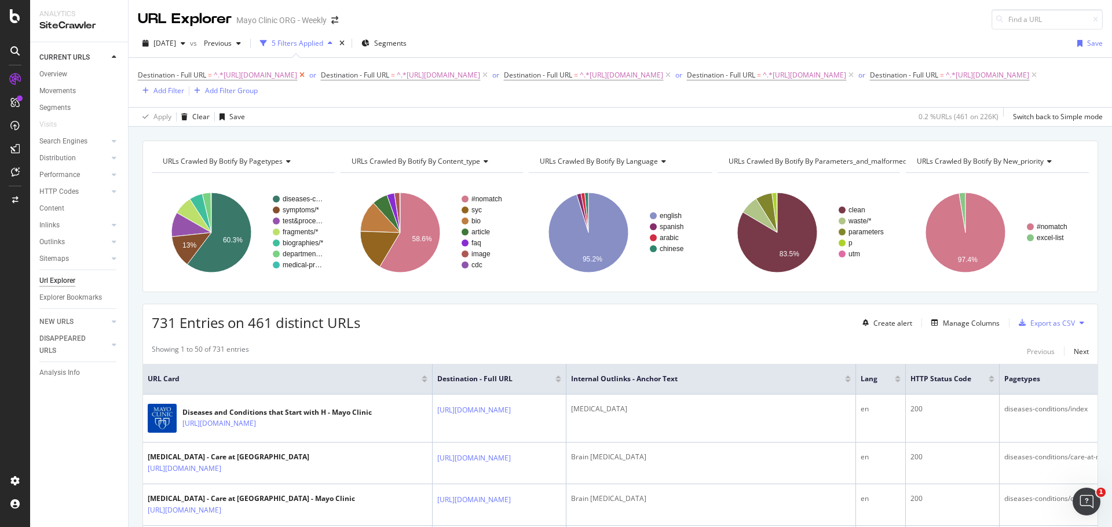
click at [307, 74] on icon at bounding box center [302, 75] width 10 height 12
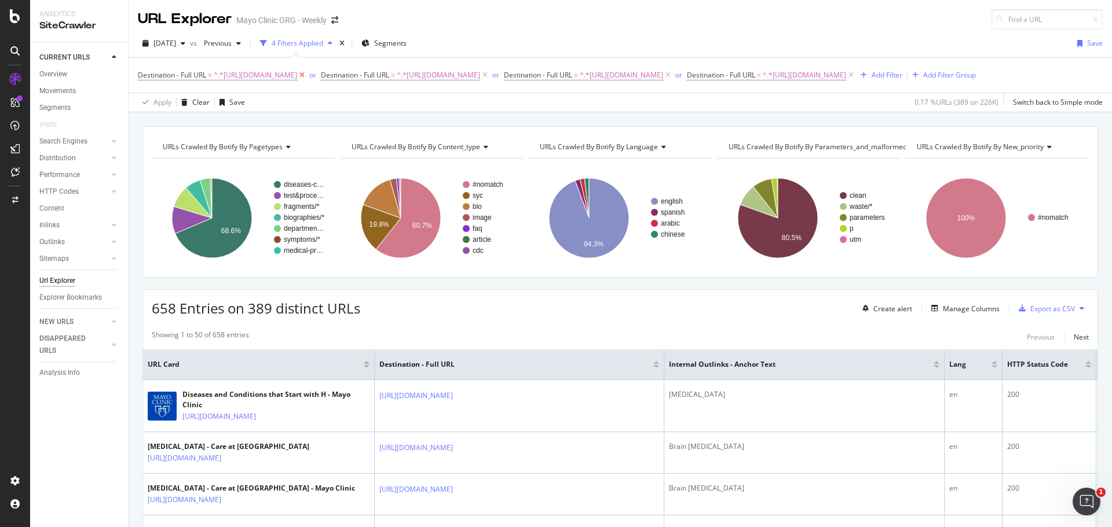
click at [307, 79] on icon at bounding box center [302, 75] width 10 height 12
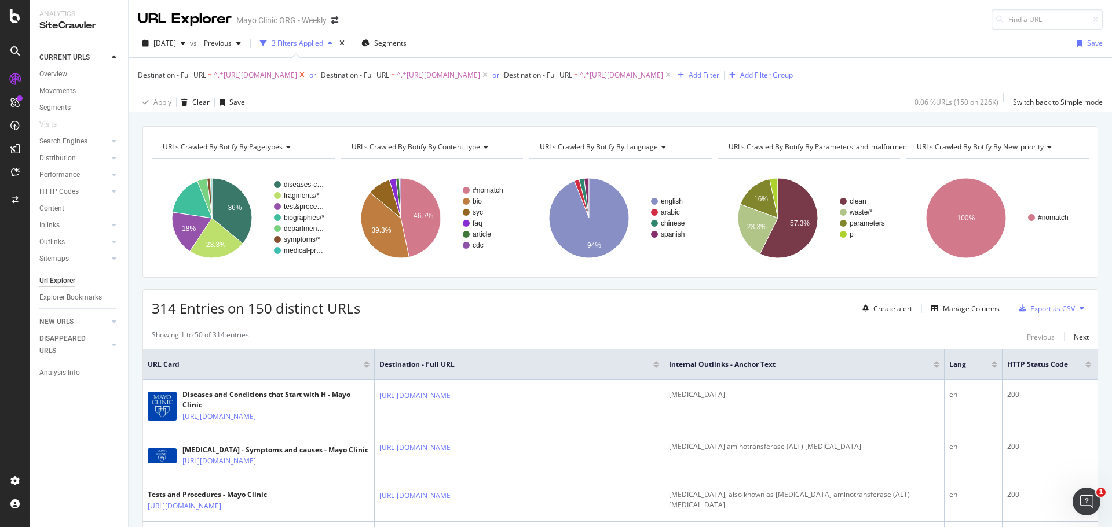
click at [307, 76] on icon at bounding box center [302, 75] width 10 height 12
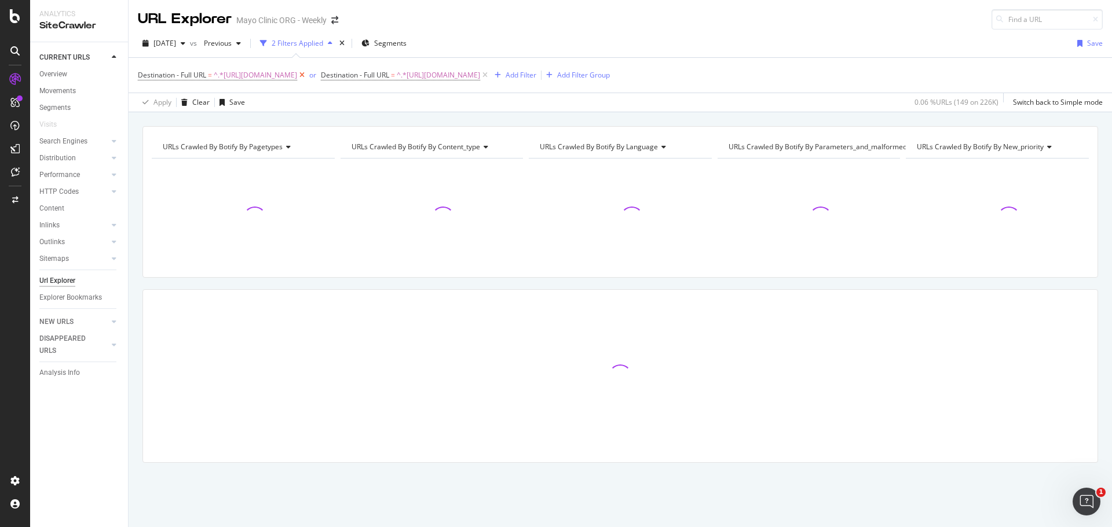
click at [307, 76] on icon at bounding box center [302, 75] width 10 height 12
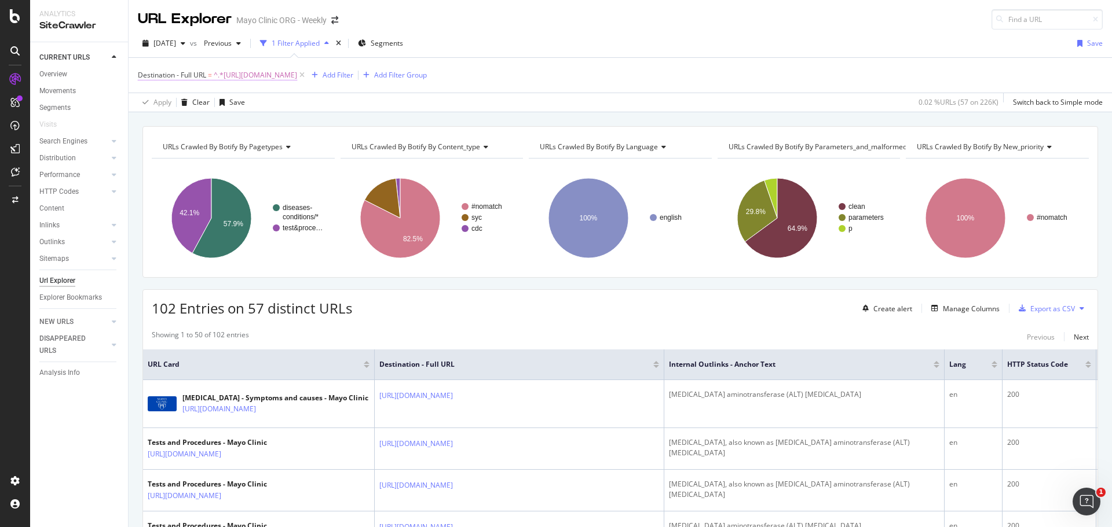
click at [297, 74] on span "^.*https://www.mayoclinic.org/tests-procedures/alanine-aminotransferase-alt-tes…" at bounding box center [255, 75] width 83 height 16
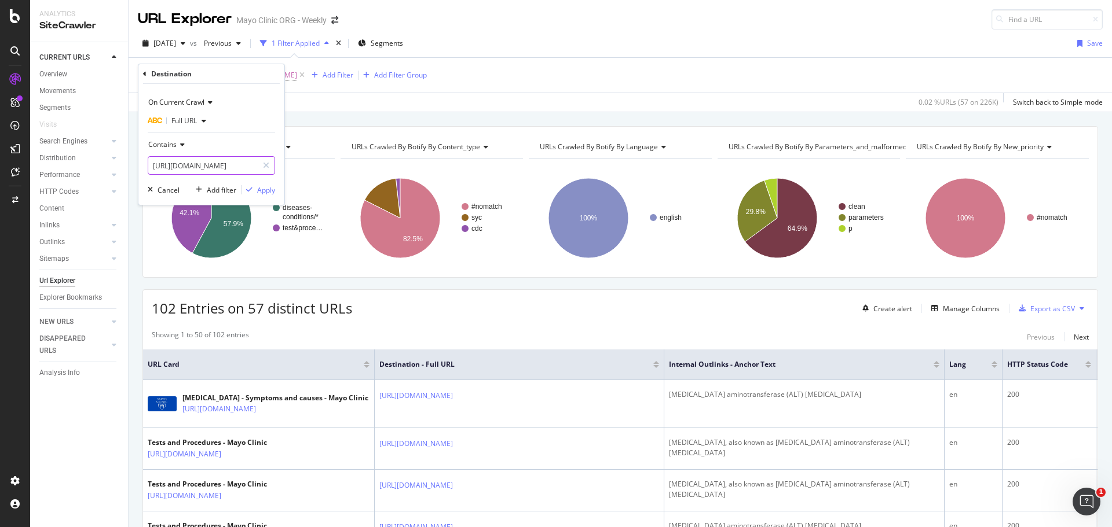
click at [174, 163] on input "https://www.mayoclinic.org/tests-procedures/alanine-aminotransferase-alt-test/" at bounding box center [202, 165] width 109 height 19
click at [714, 22] on div "URL Explorer Mayo Clinic ORG - Weekly" at bounding box center [620, 15] width 983 height 30
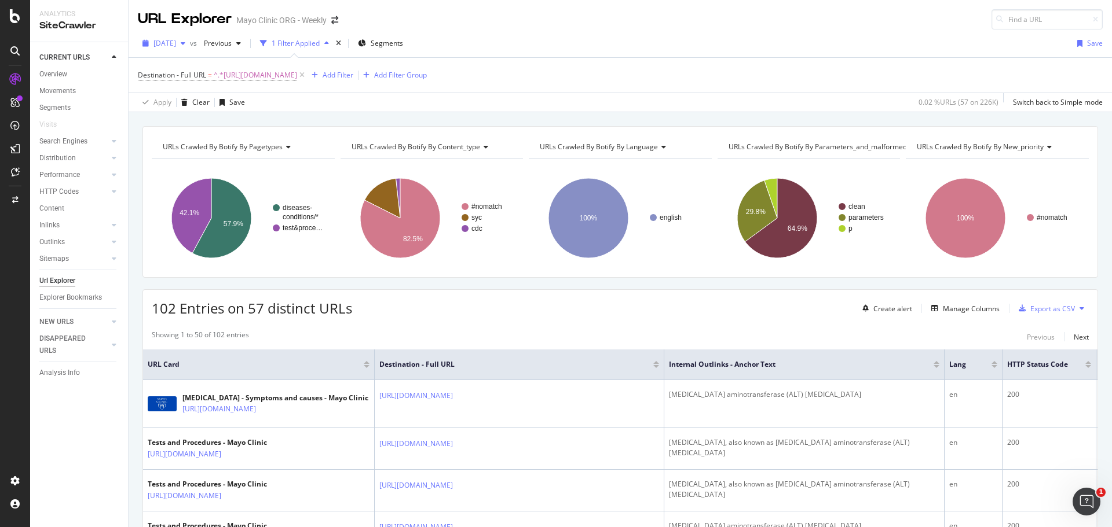
click at [190, 44] on div "button" at bounding box center [183, 43] width 14 height 7
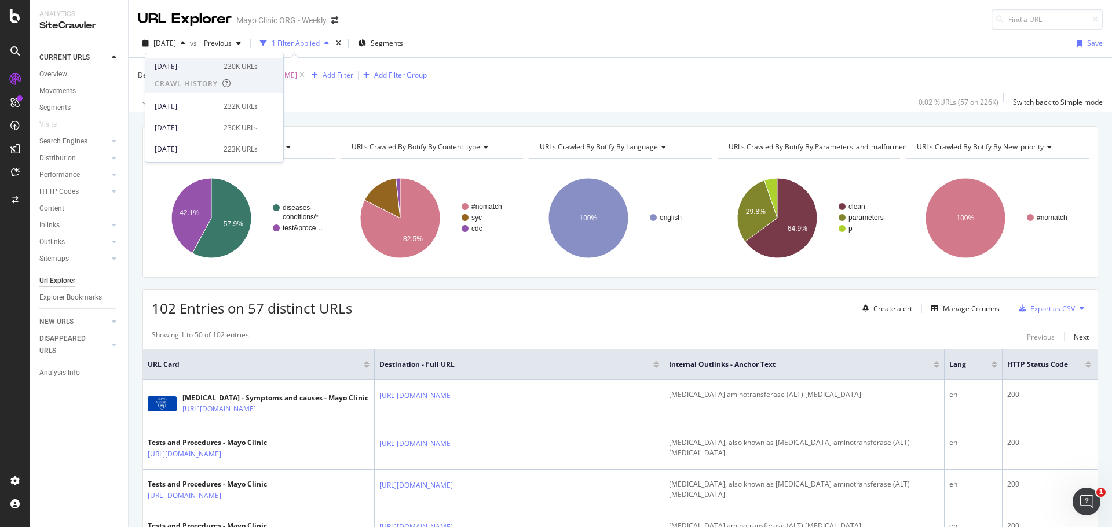
scroll to position [232, 0]
click at [196, 104] on div "[DATE]" at bounding box center [186, 107] width 62 height 10
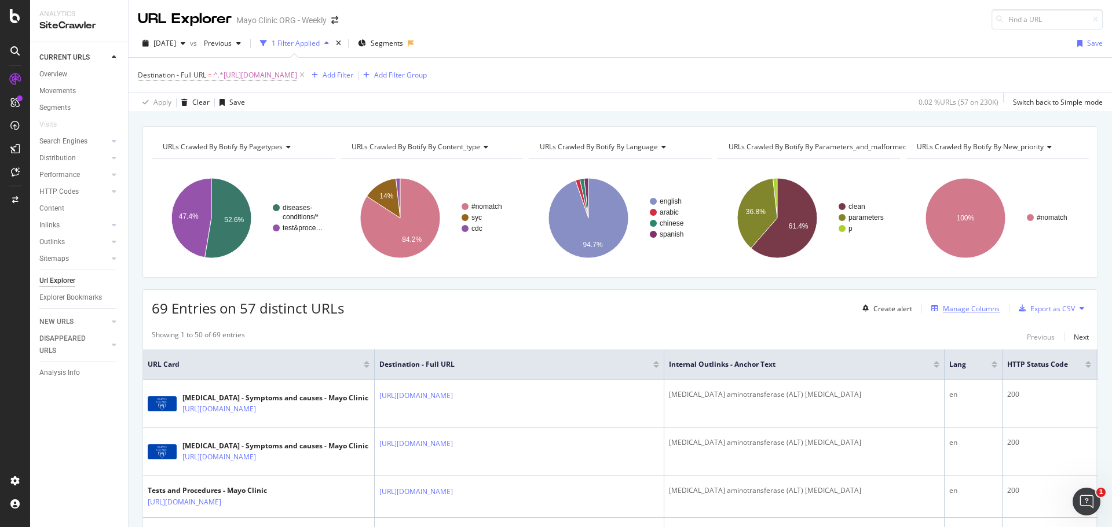
click at [949, 313] on div "Manage Columns" at bounding box center [971, 309] width 57 height 10
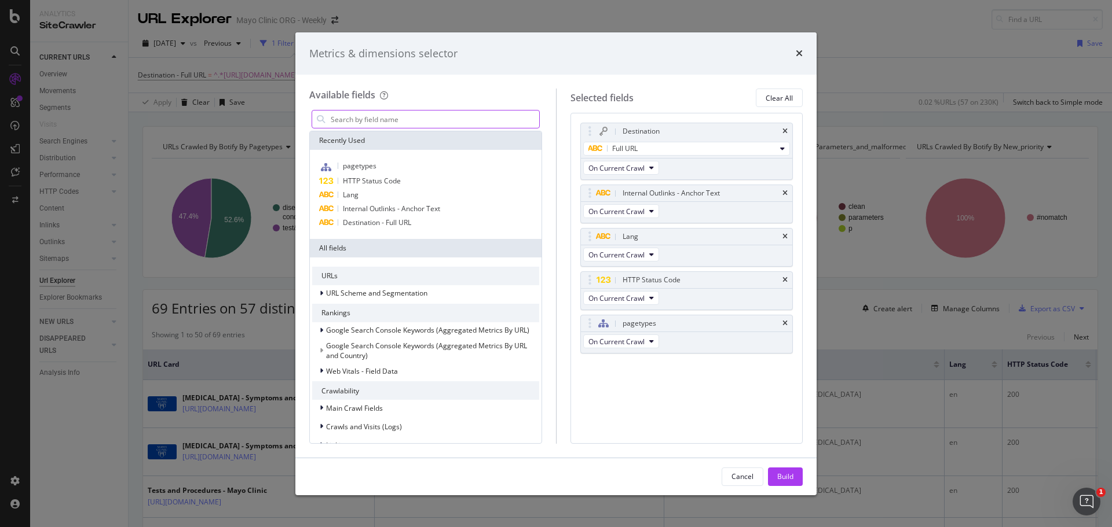
click at [393, 116] on input "modal" at bounding box center [434, 119] width 210 height 17
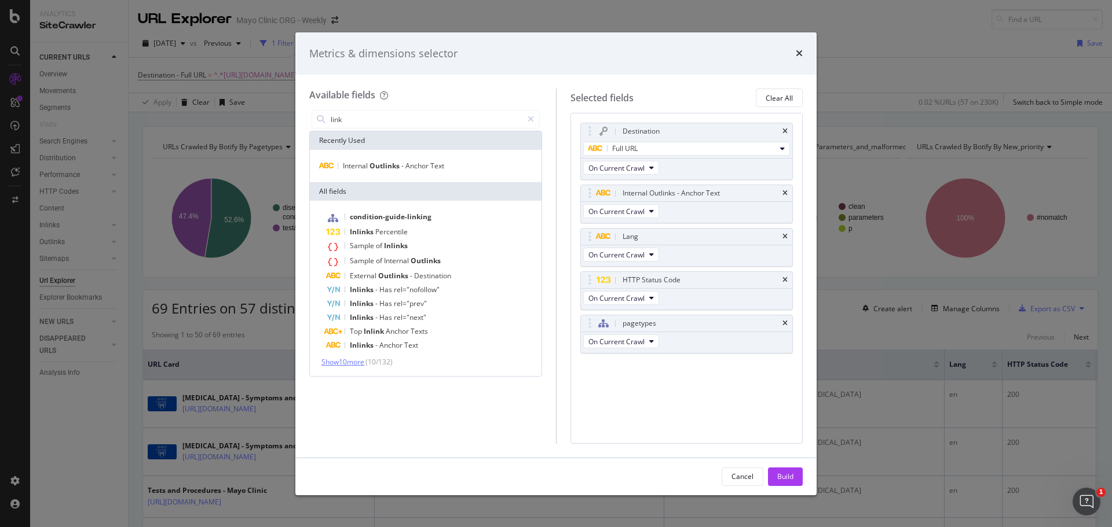
type input "link"
click at [359, 361] on span "Show 10 more" at bounding box center [342, 362] width 43 height 10
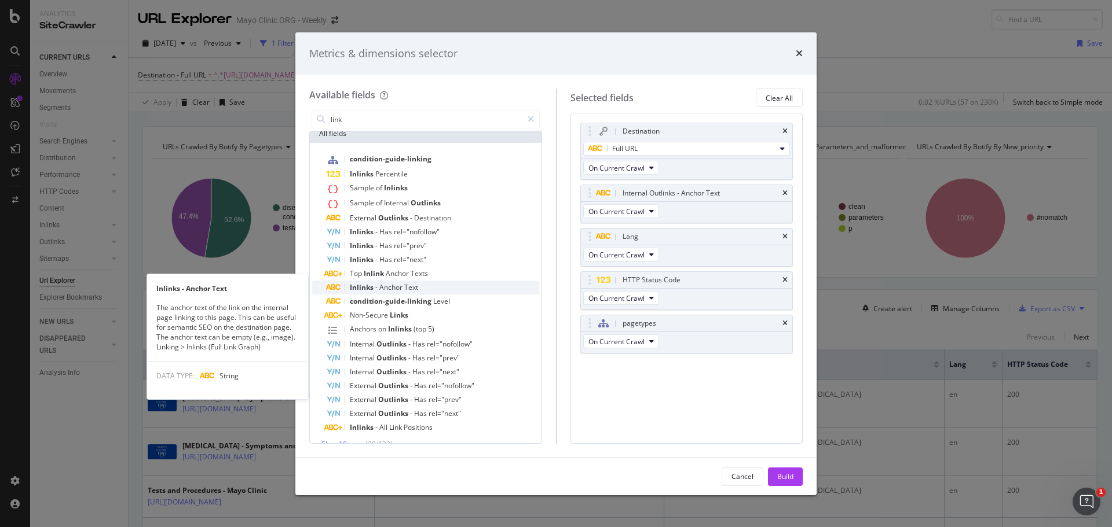
scroll to position [73, 0]
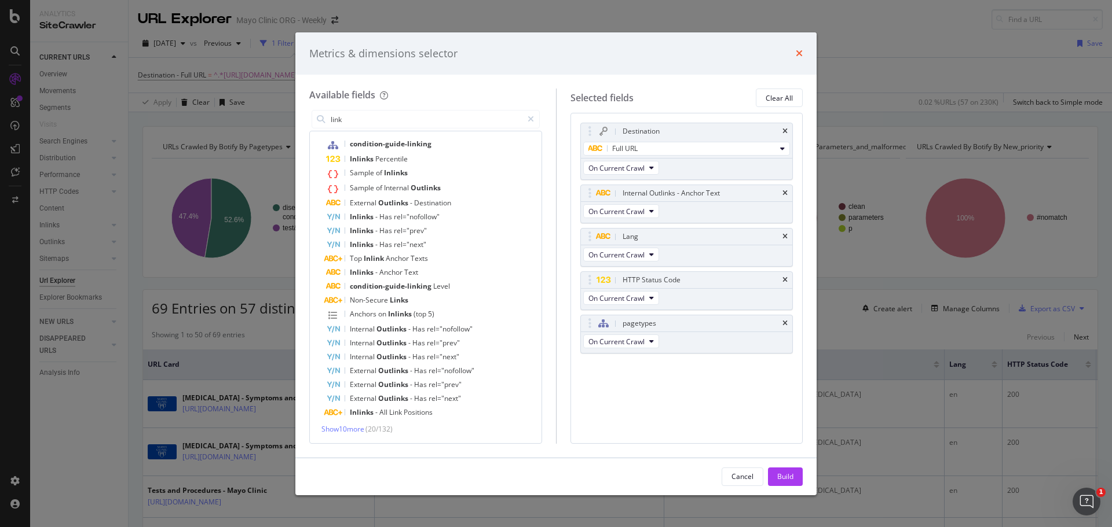
click at [799, 53] on icon "times" at bounding box center [799, 53] width 7 height 9
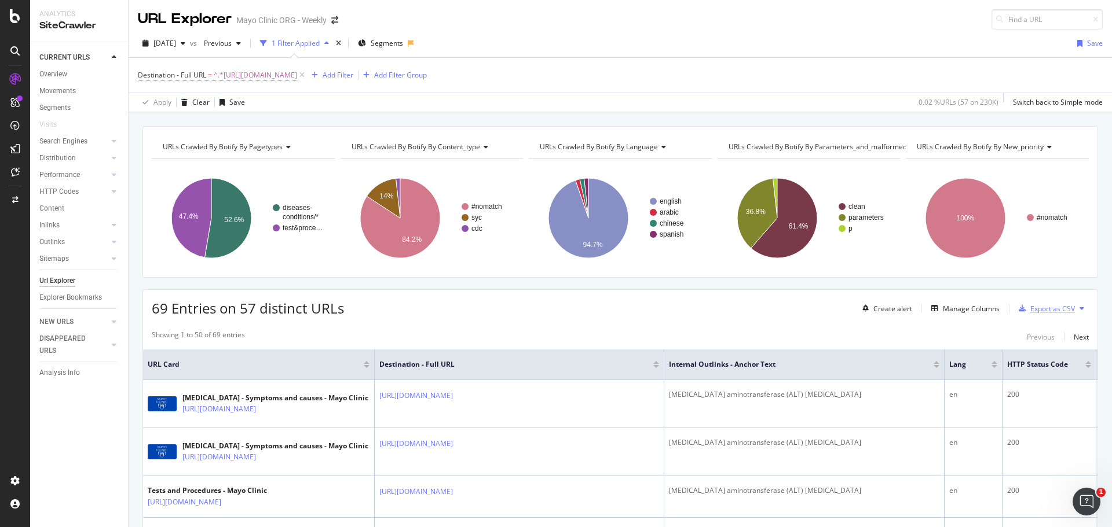
click at [1043, 309] on div "Export as CSV" at bounding box center [1052, 309] width 45 height 10
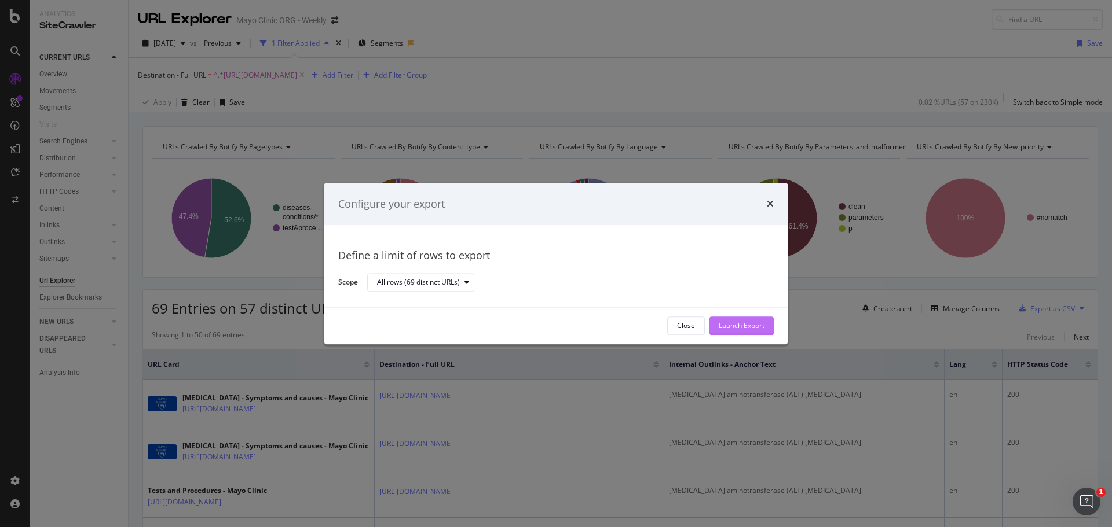
click at [752, 324] on div "Launch Export" at bounding box center [742, 326] width 46 height 10
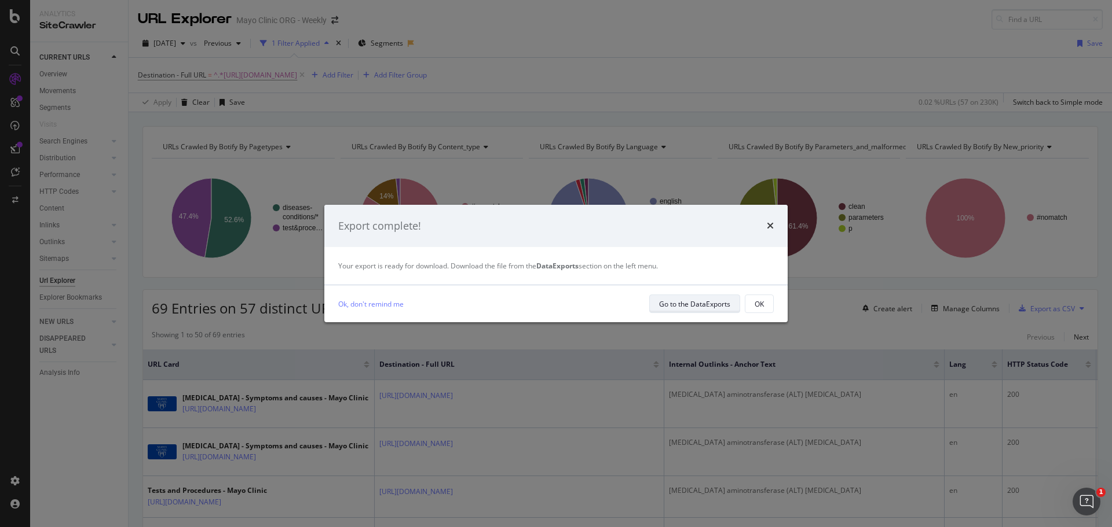
click at [675, 311] on div "Go to the DataExports" at bounding box center [694, 304] width 71 height 16
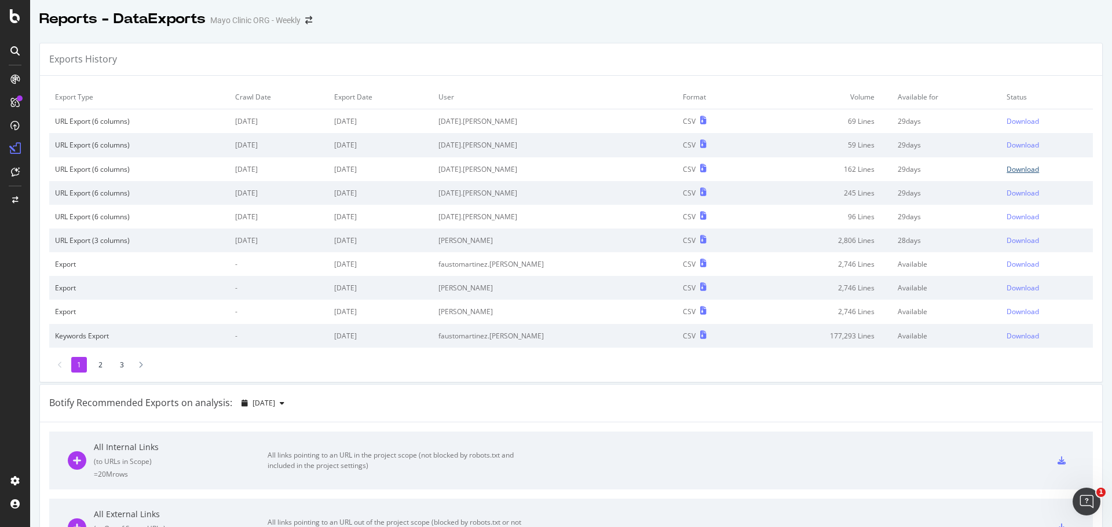
click at [1006, 168] on div "Download" at bounding box center [1022, 169] width 32 height 10
click at [1006, 142] on div "Download" at bounding box center [1022, 145] width 32 height 10
click at [1006, 126] on div "Download" at bounding box center [1022, 121] width 32 height 10
